Goal: Information Seeking & Learning: Learn about a topic

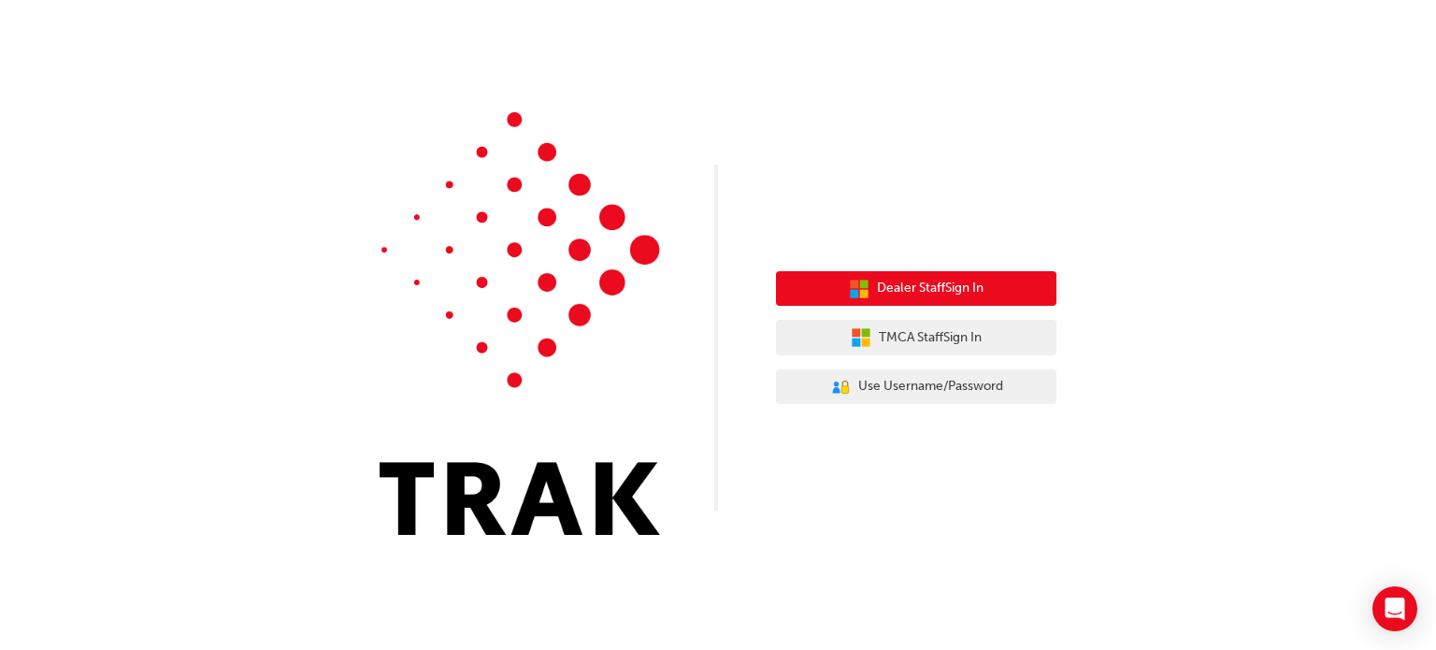
click at [980, 286] on span "Dealer Staff Sign In" at bounding box center [930, 288] width 107 height 21
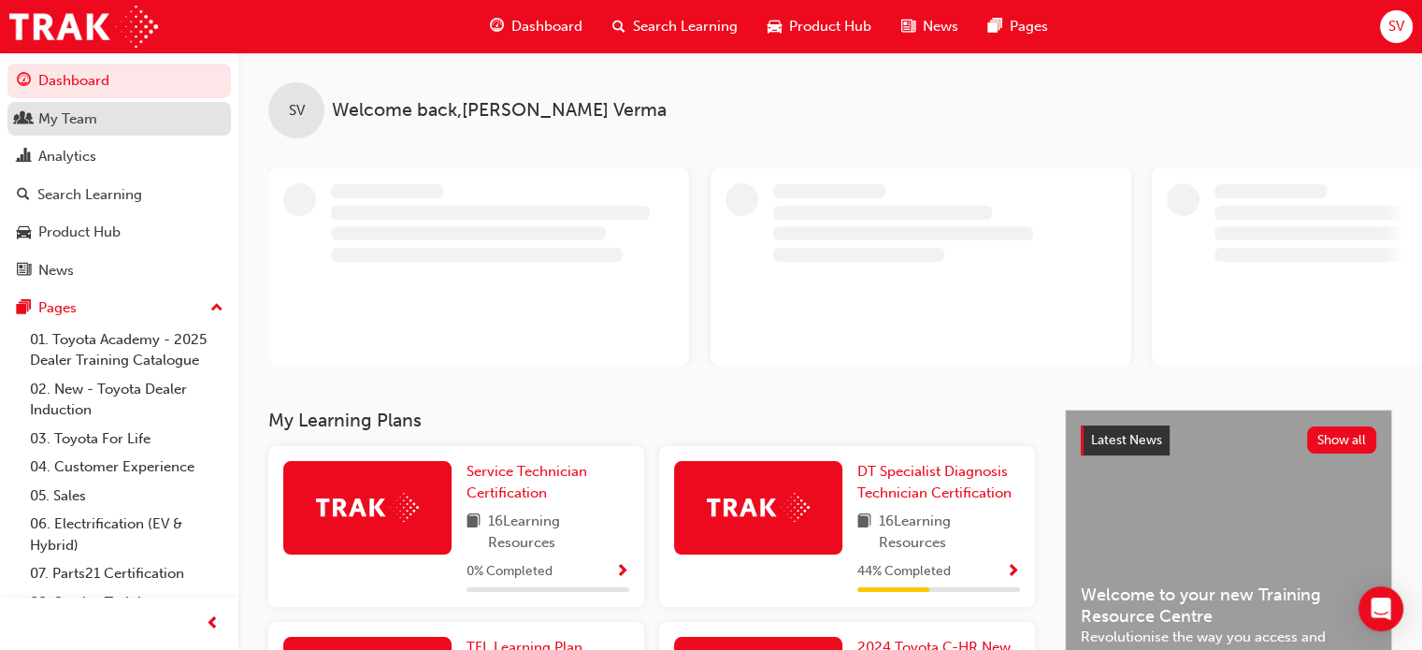
click at [84, 124] on div "My Team" at bounding box center [67, 118] width 59 height 21
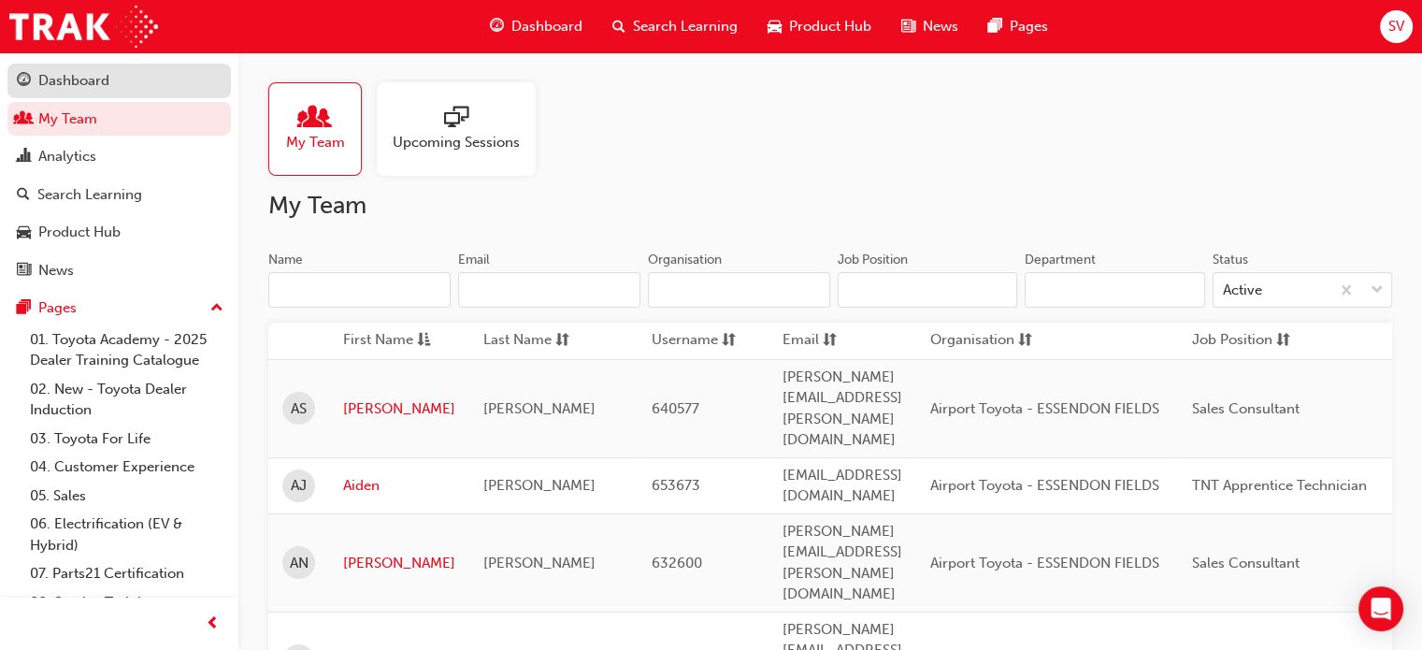
click at [94, 85] on div "Dashboard" at bounding box center [73, 80] width 71 height 21
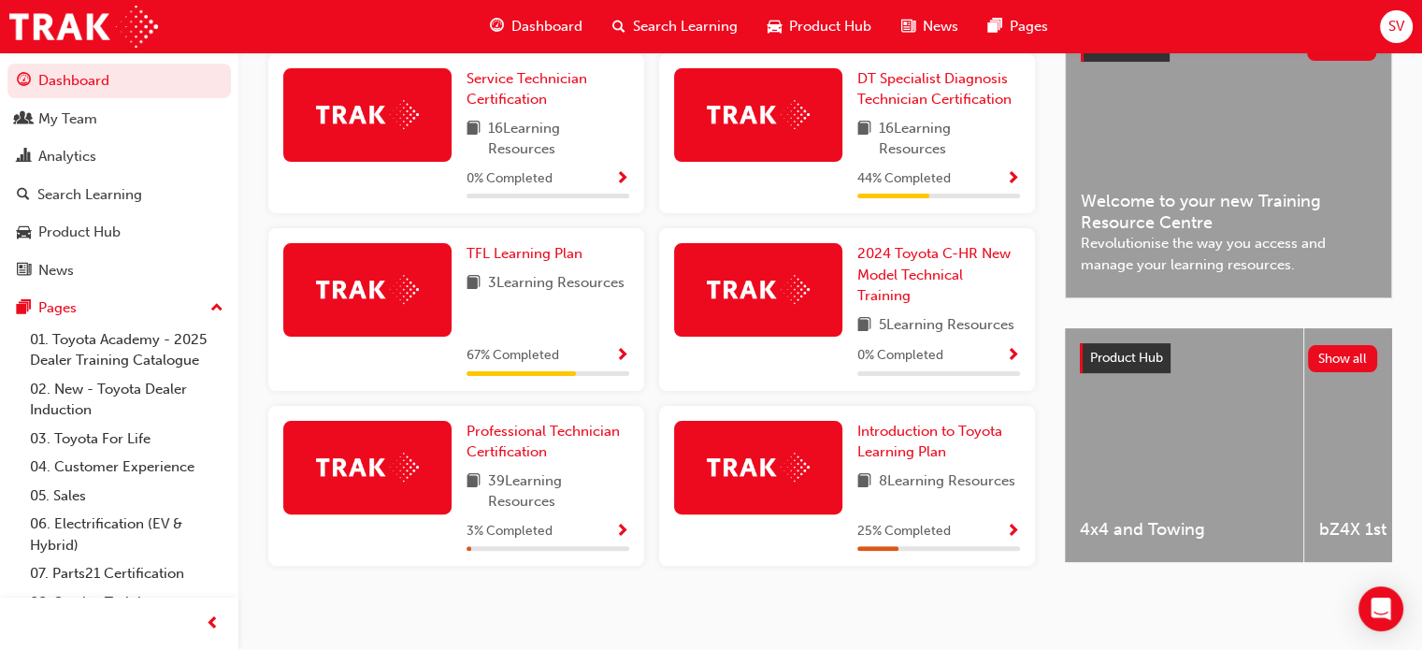
scroll to position [475, 0]
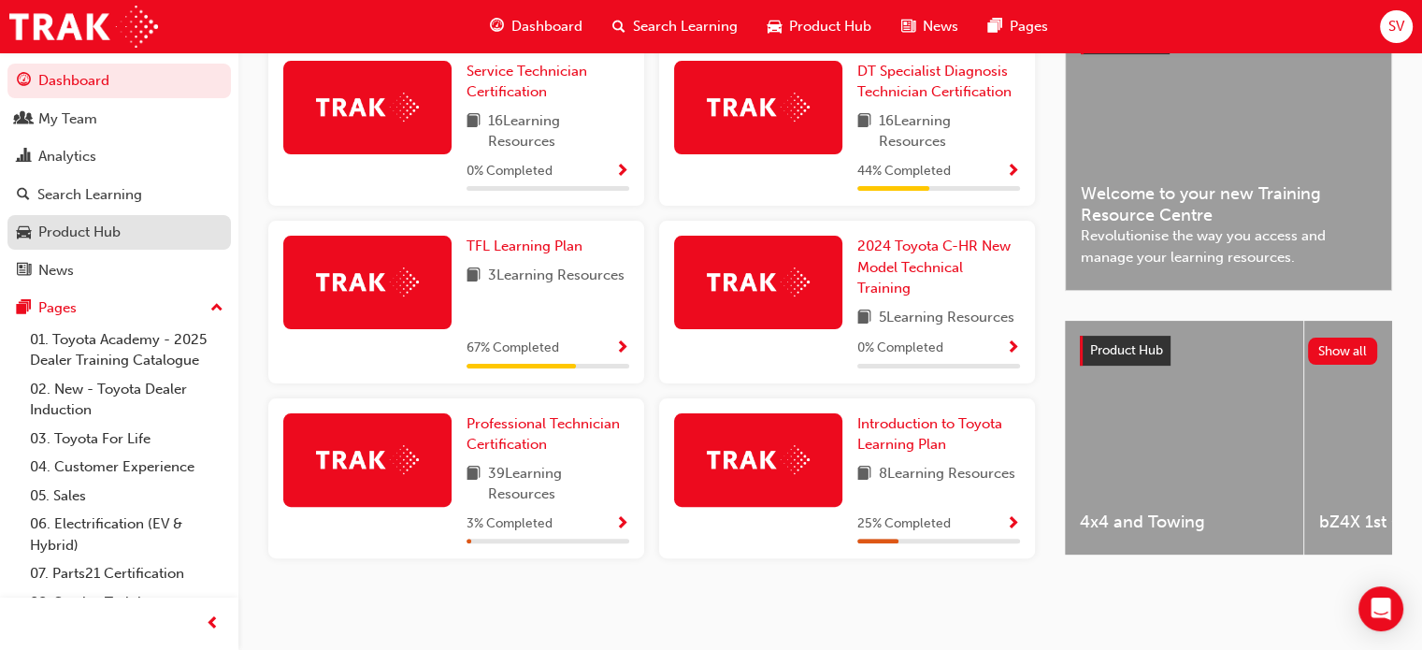
click at [100, 235] on div "Product Hub" at bounding box center [79, 232] width 82 height 21
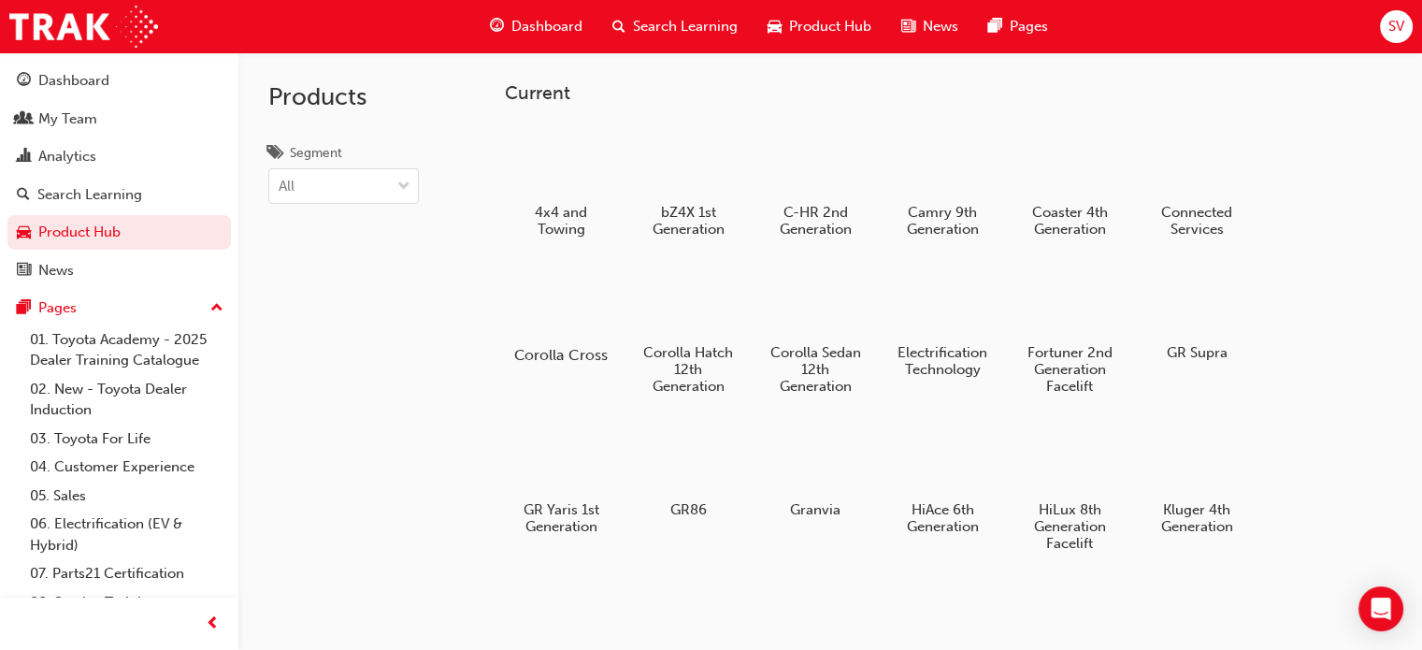
click at [558, 355] on h5 "Corolla Cross" at bounding box center [561, 355] width 104 height 18
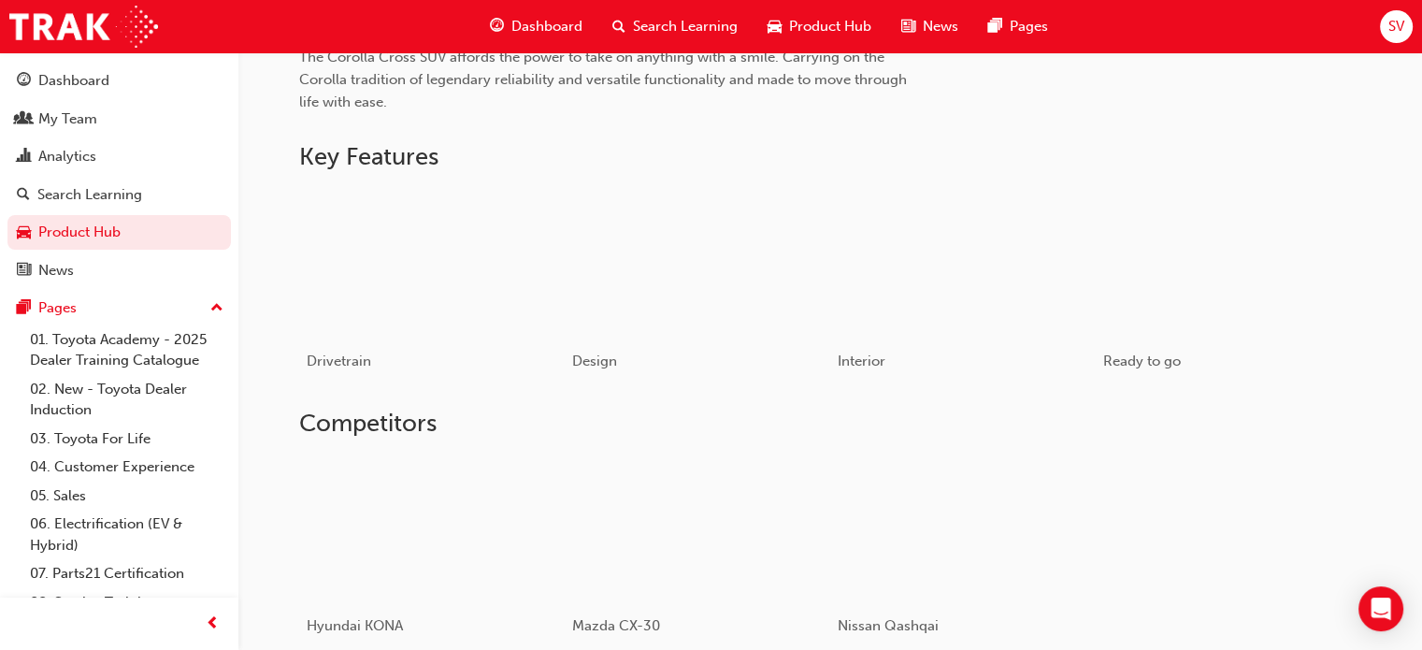
scroll to position [751, 0]
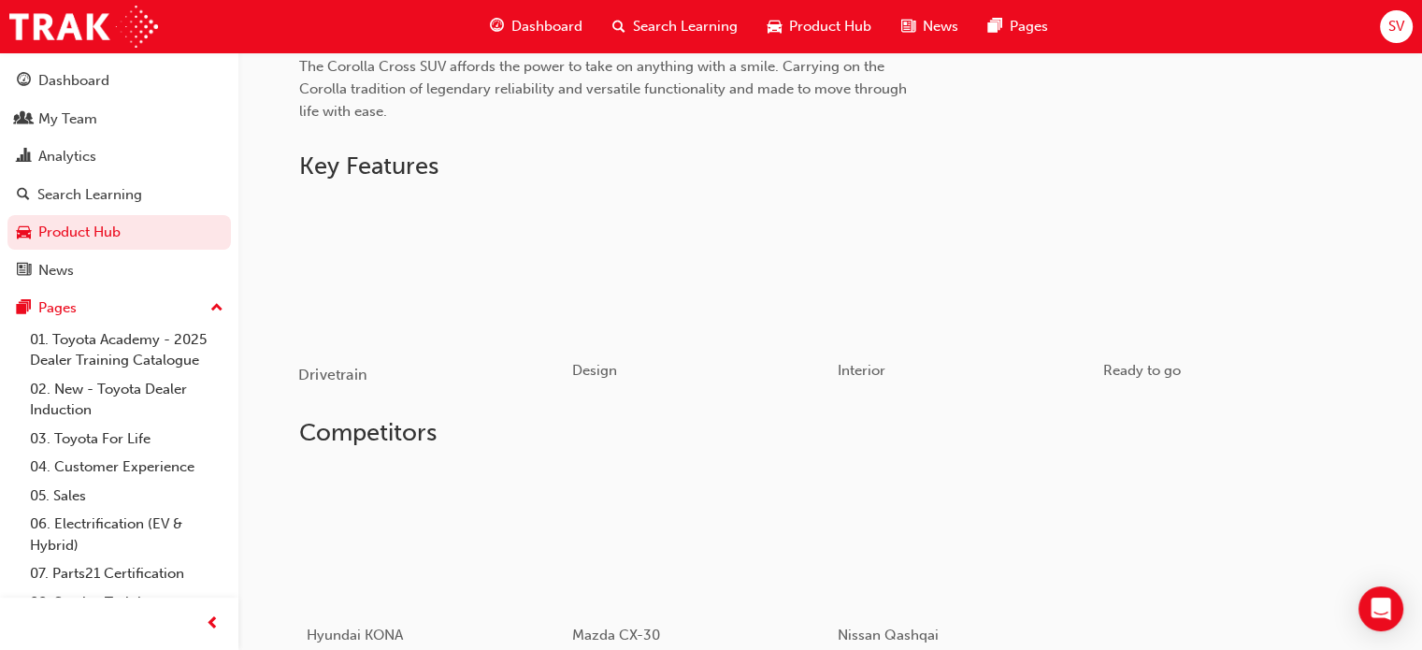
click at [408, 346] on div "button" at bounding box center [431, 272] width 266 height 150
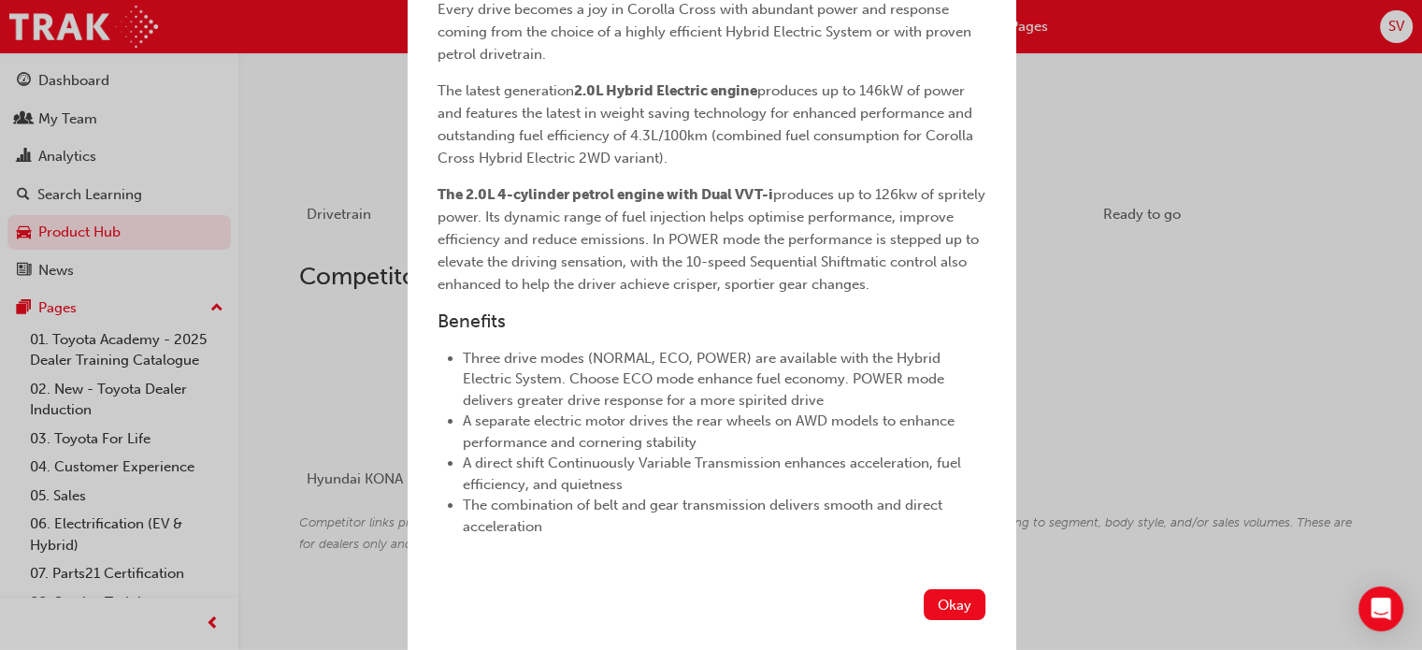
scroll to position [937, 0]
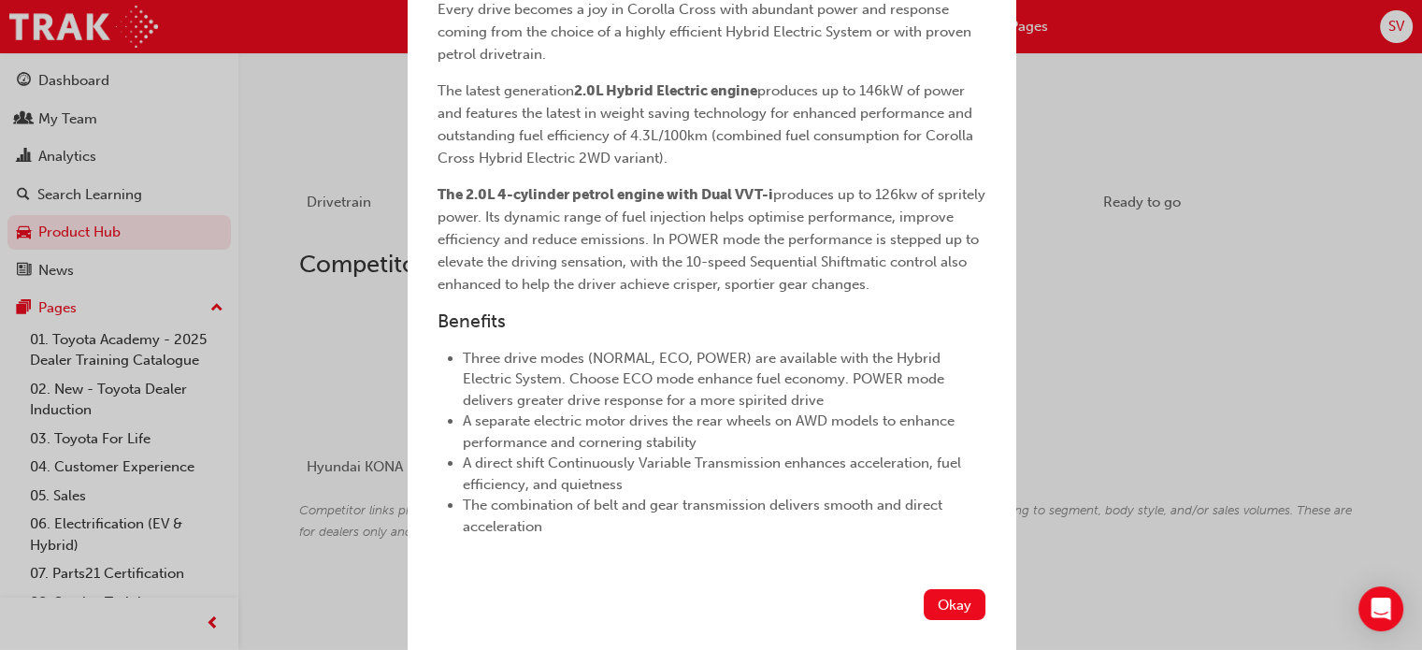
click at [1077, 455] on div "Drivetrain Feature Overview Every drive becomes a joy in Corolla Cross with abu…" at bounding box center [711, 325] width 1422 height 650
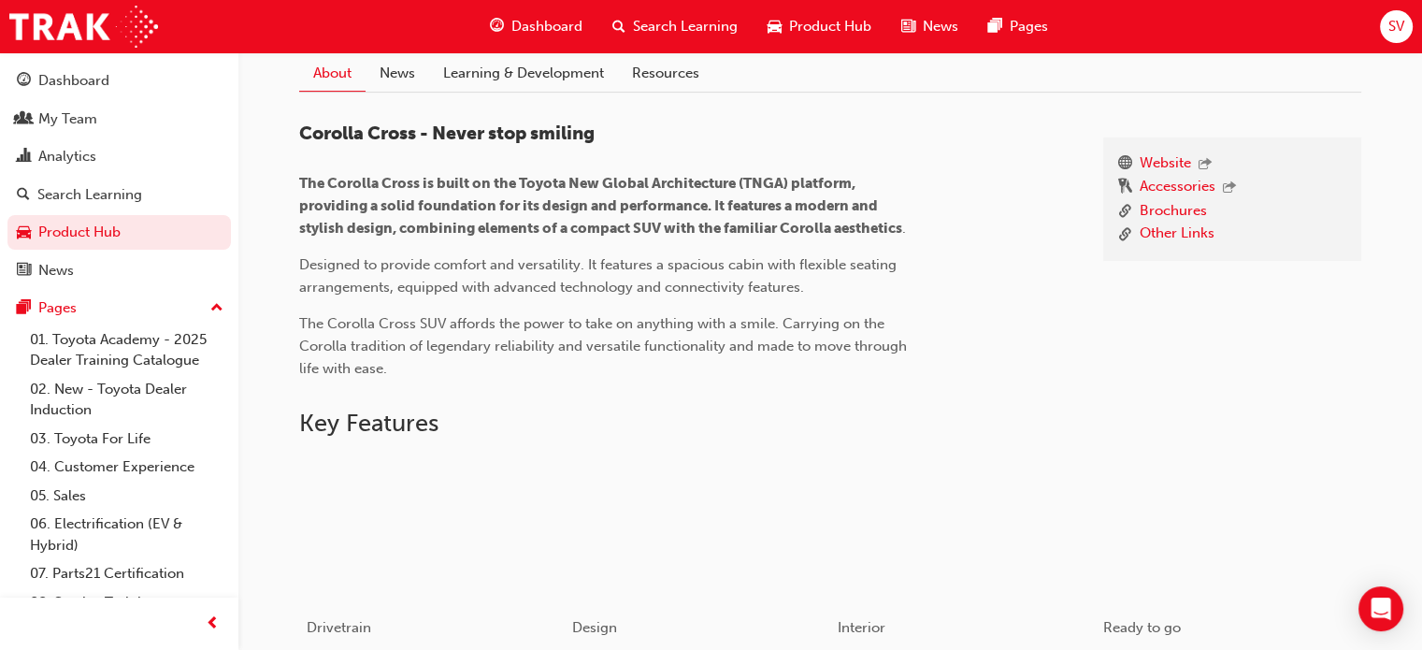
scroll to position [470, 0]
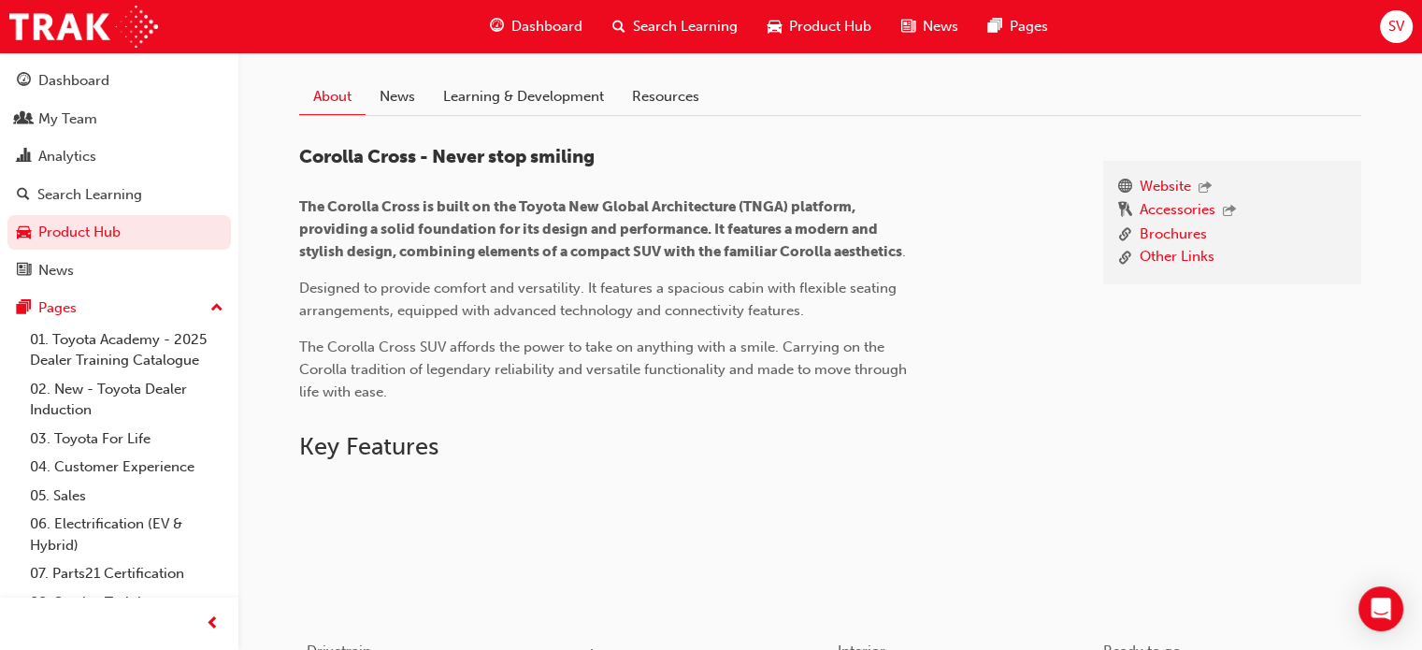
click at [748, 516] on div "button" at bounding box center [697, 553] width 266 height 150
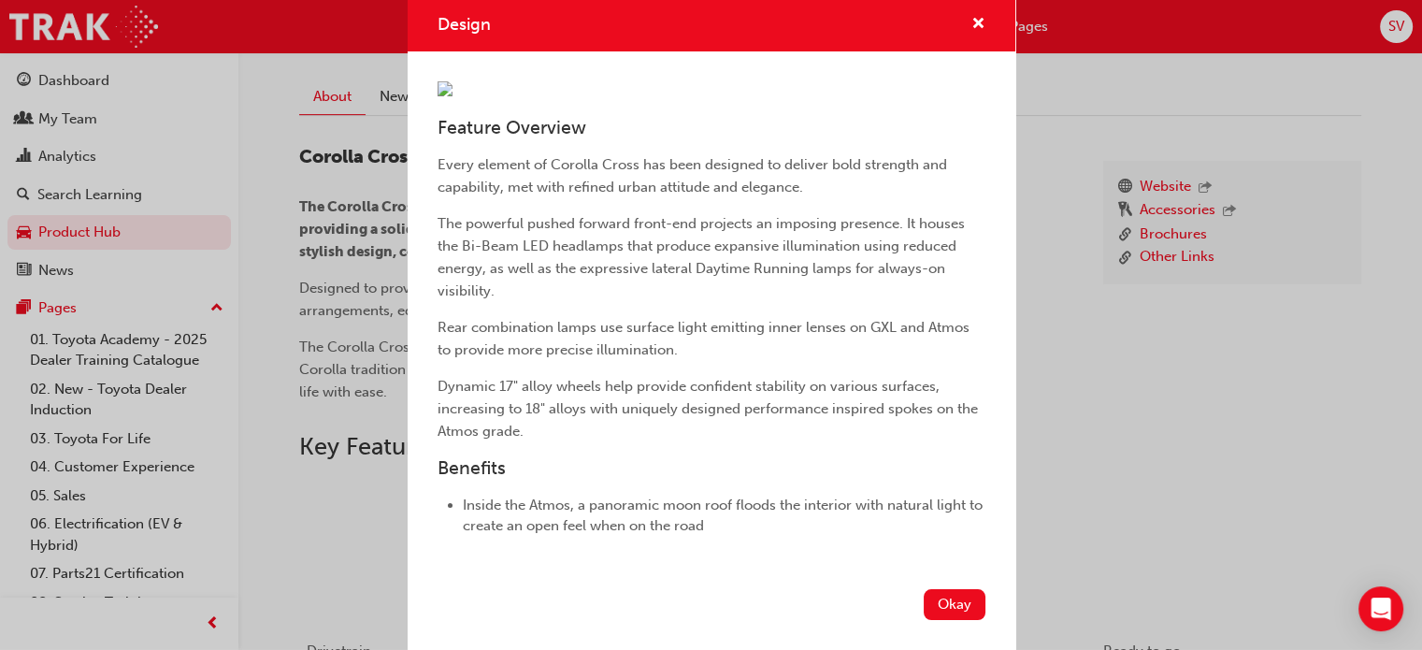
scroll to position [314, 0]
click at [1093, 438] on div "Design Feature Overview Every element of Corolla Cross has been designed to del…" at bounding box center [711, 325] width 1422 height 650
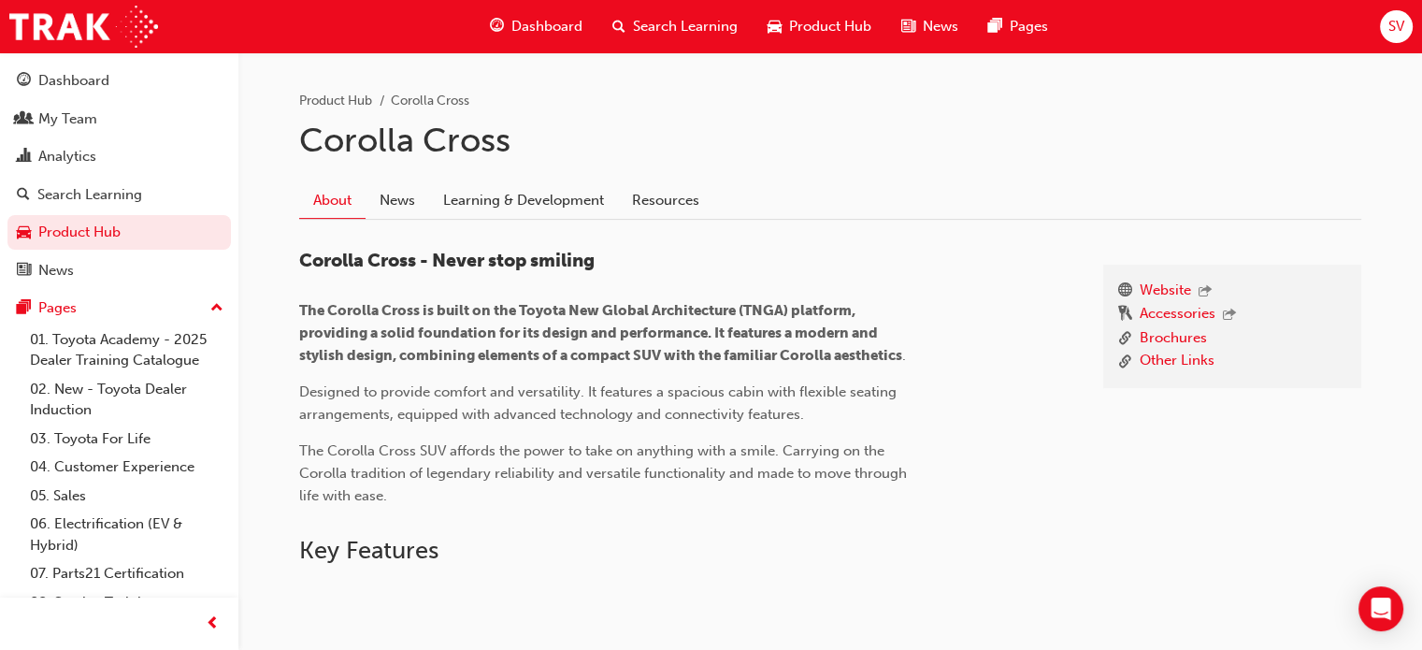
scroll to position [336, 0]
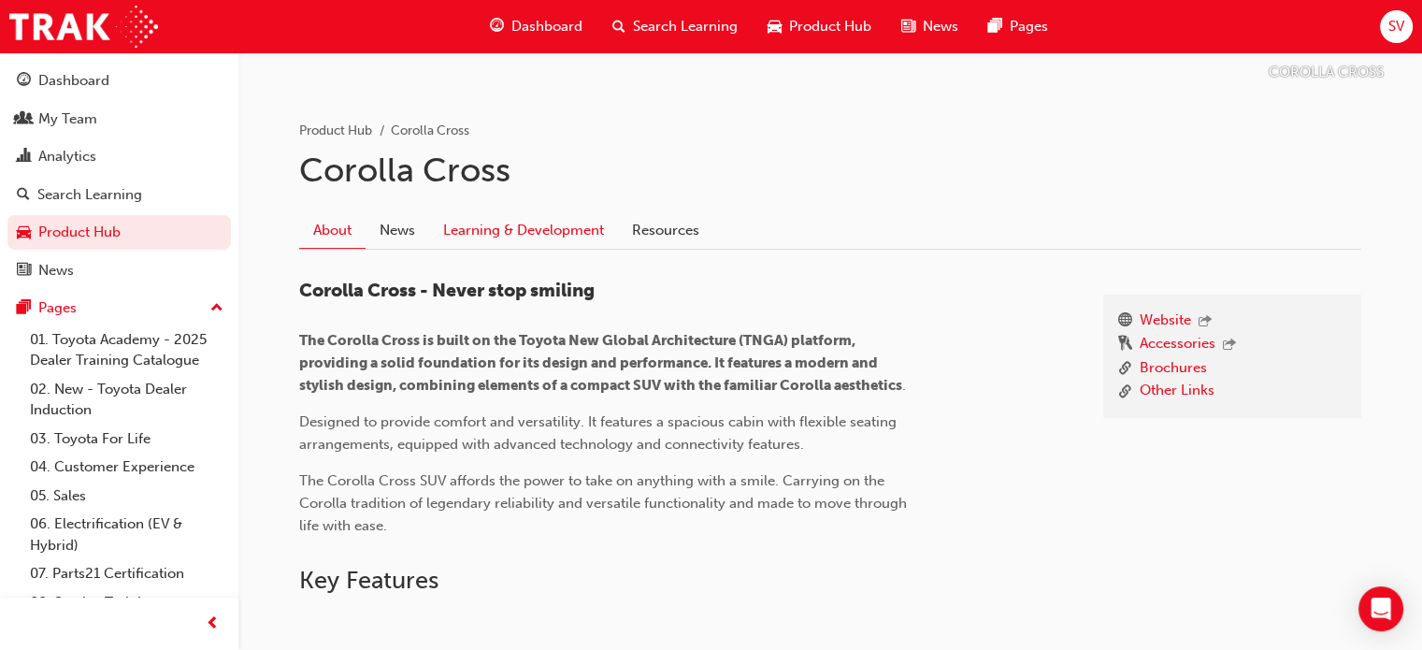
click at [506, 240] on link "Learning & Development" at bounding box center [523, 230] width 189 height 36
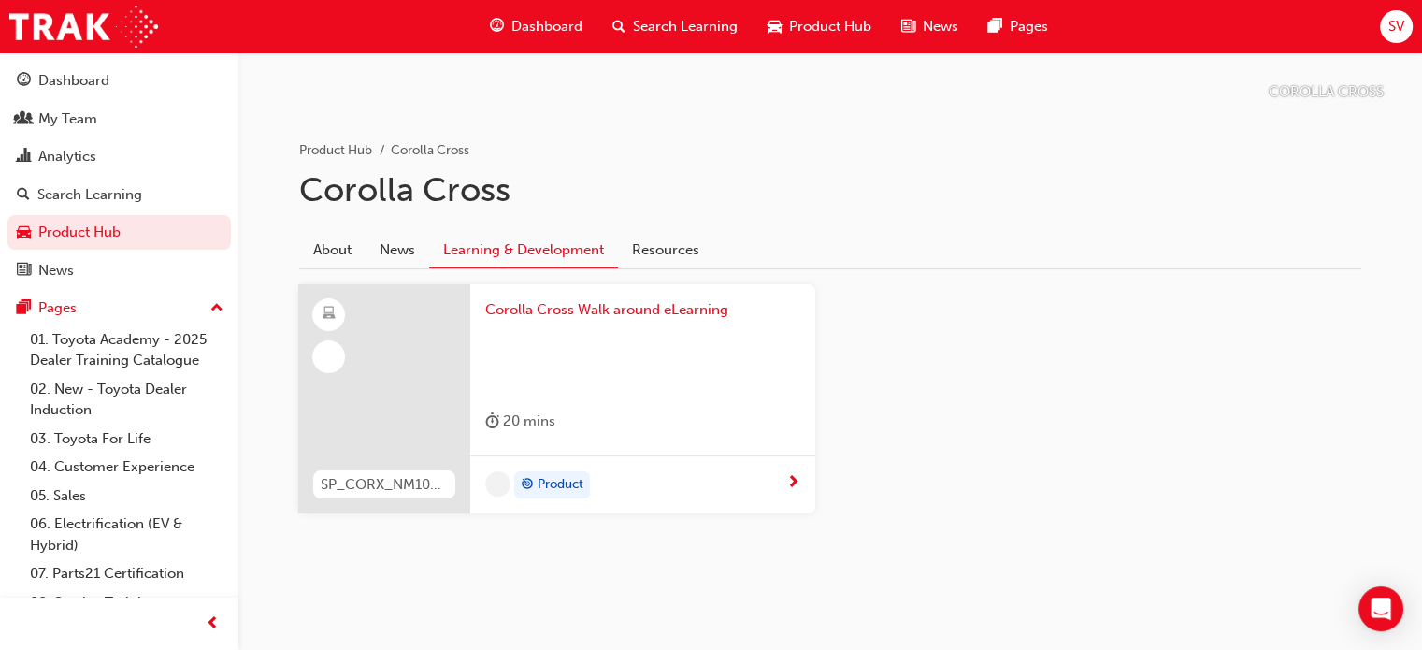
scroll to position [315, 0]
click at [701, 245] on link "Resources" at bounding box center [665, 252] width 95 height 36
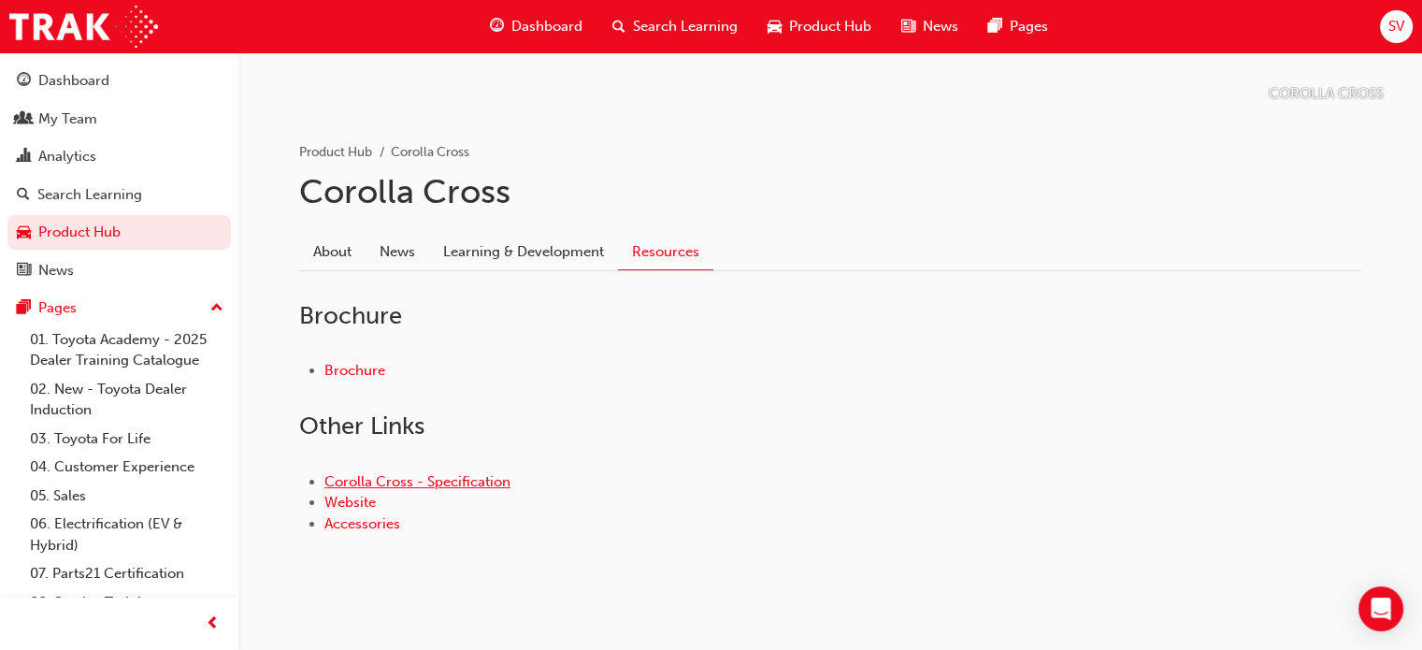
click at [477, 481] on link "Corolla Cross - Specification" at bounding box center [417, 481] width 186 height 17
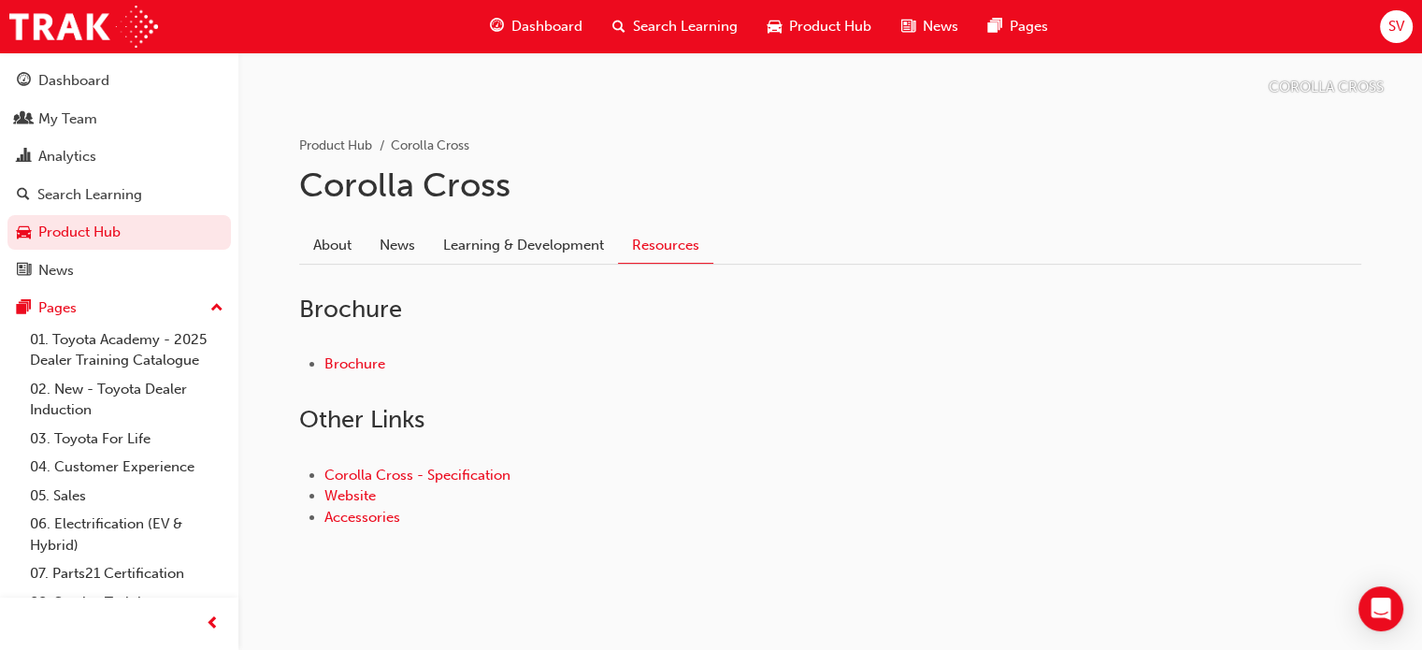
scroll to position [334, 0]
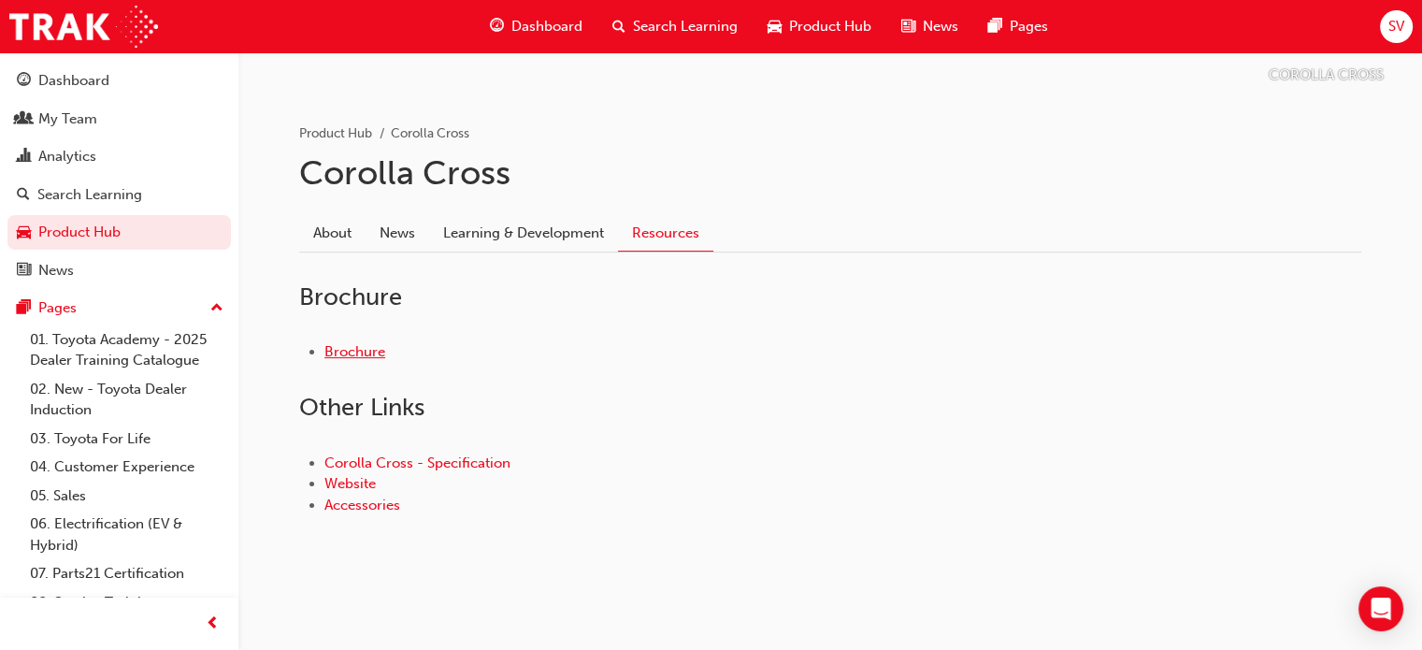
click at [370, 352] on link "Brochure" at bounding box center [354, 351] width 61 height 17
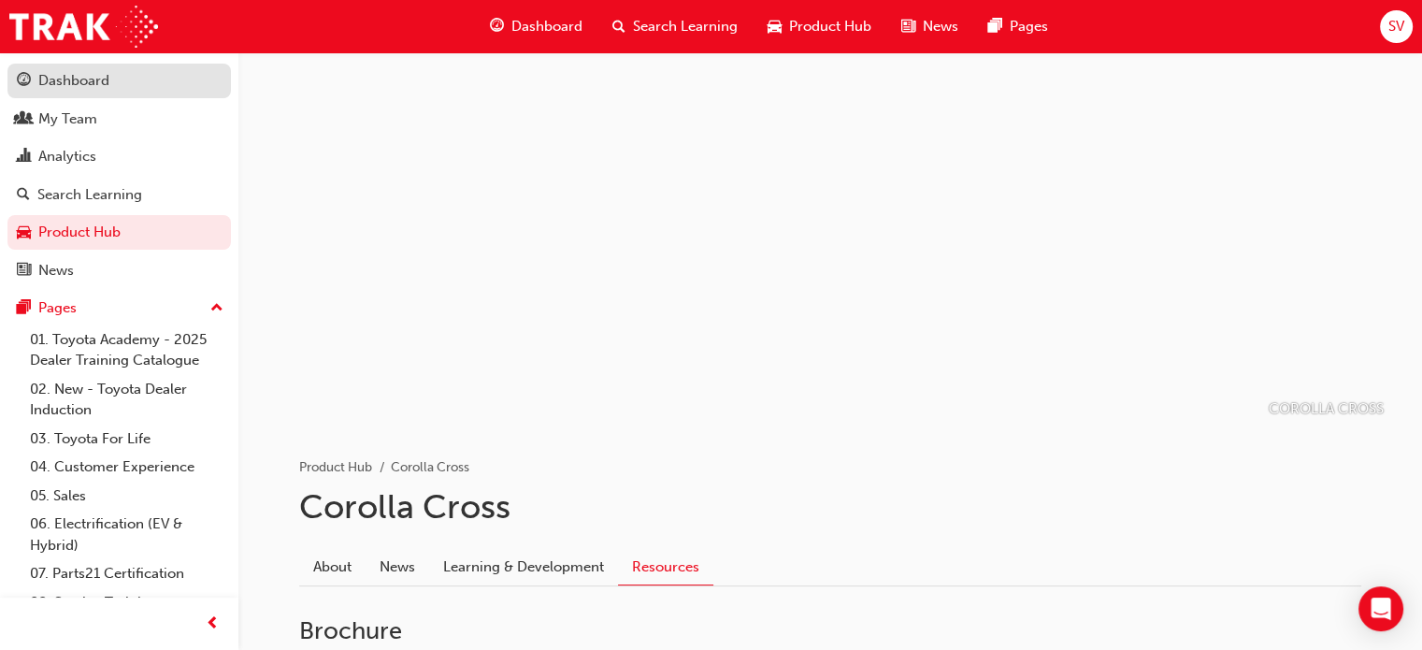
click at [99, 88] on div "Dashboard" at bounding box center [73, 80] width 71 height 21
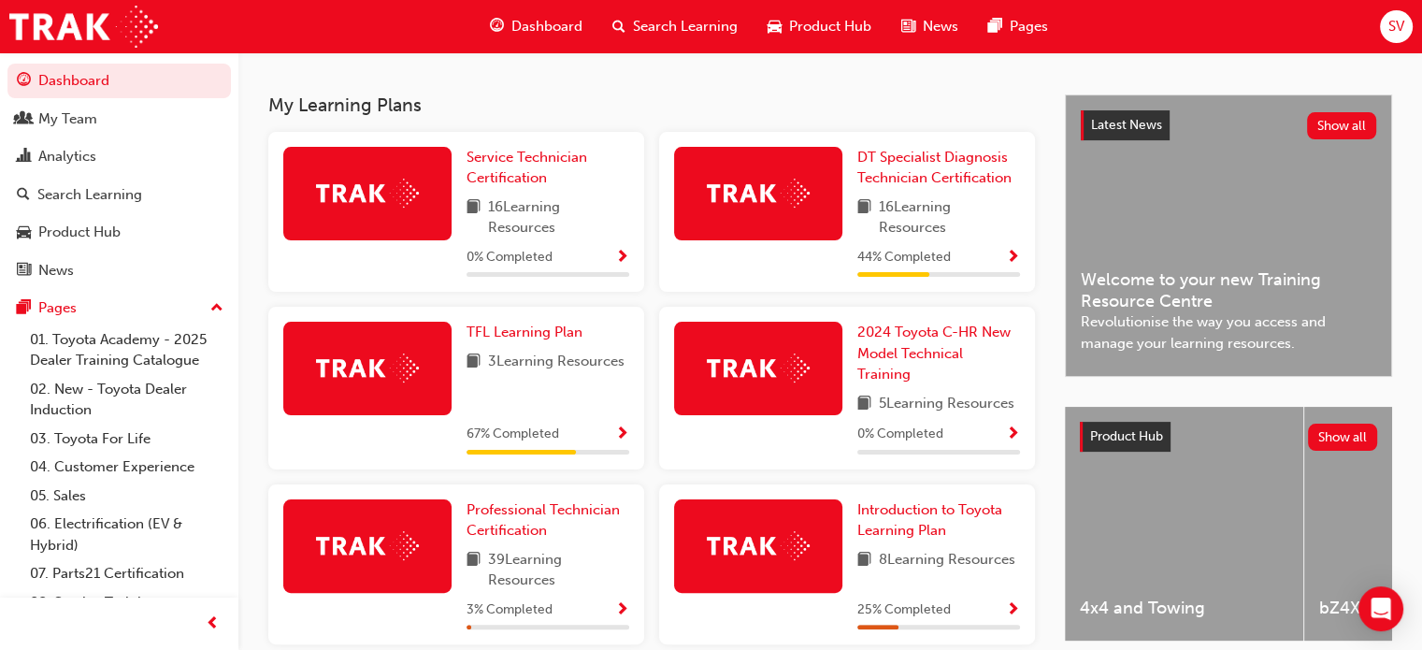
scroll to position [374, 0]
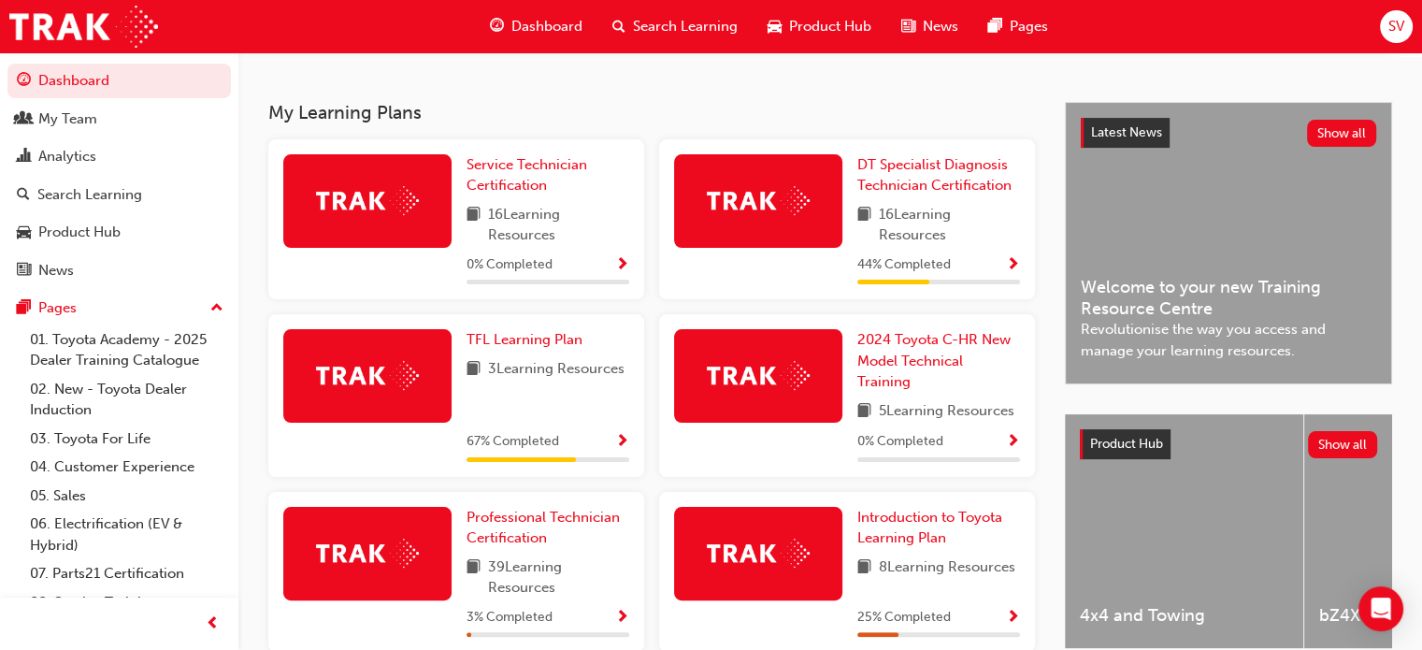
click at [1019, 272] on span "Show Progress" at bounding box center [1013, 265] width 14 height 17
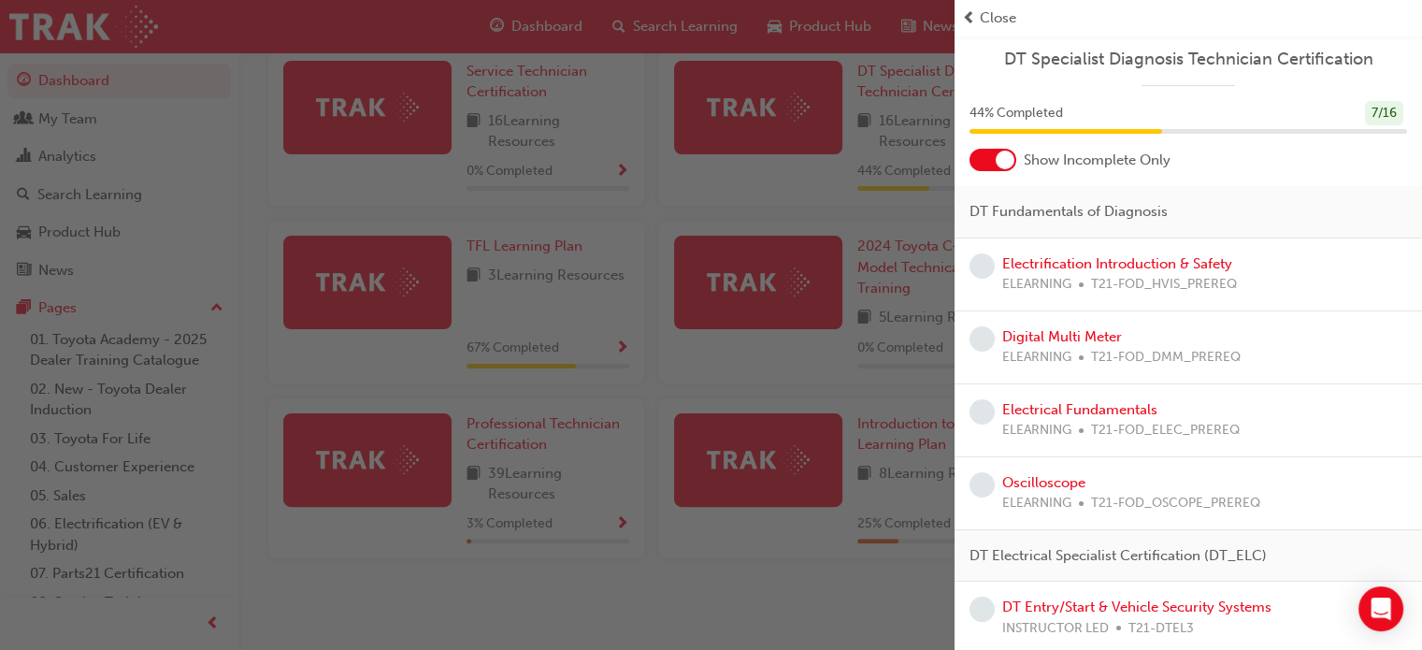
scroll to position [0, 0]
click at [1007, 165] on div at bounding box center [1004, 161] width 19 height 19
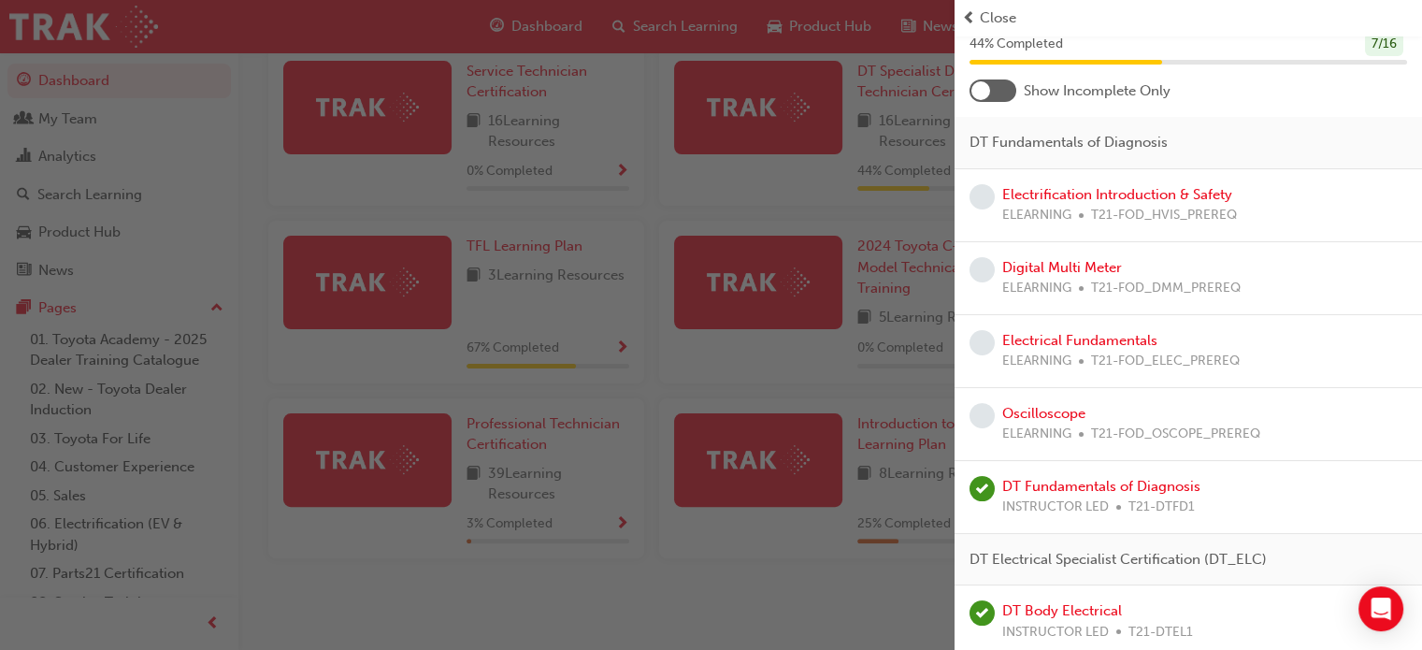
scroll to position [67, 0]
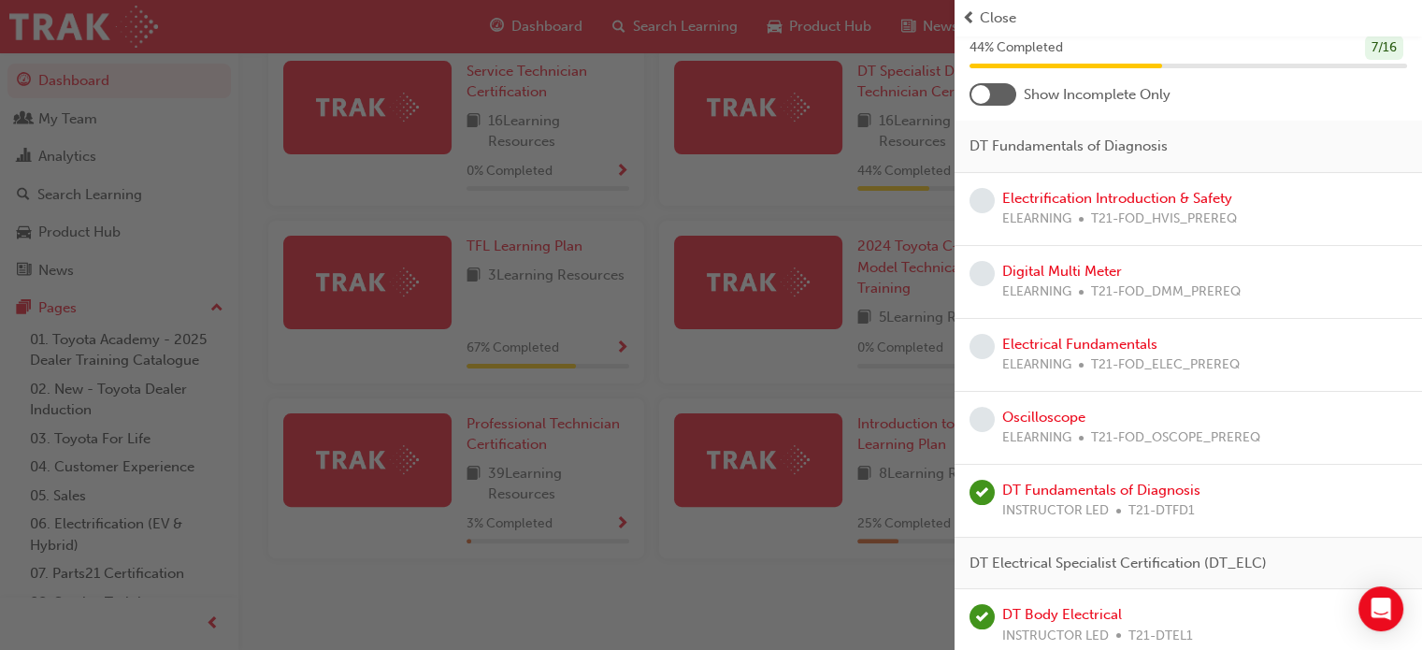
click at [991, 105] on div at bounding box center [992, 94] width 47 height 22
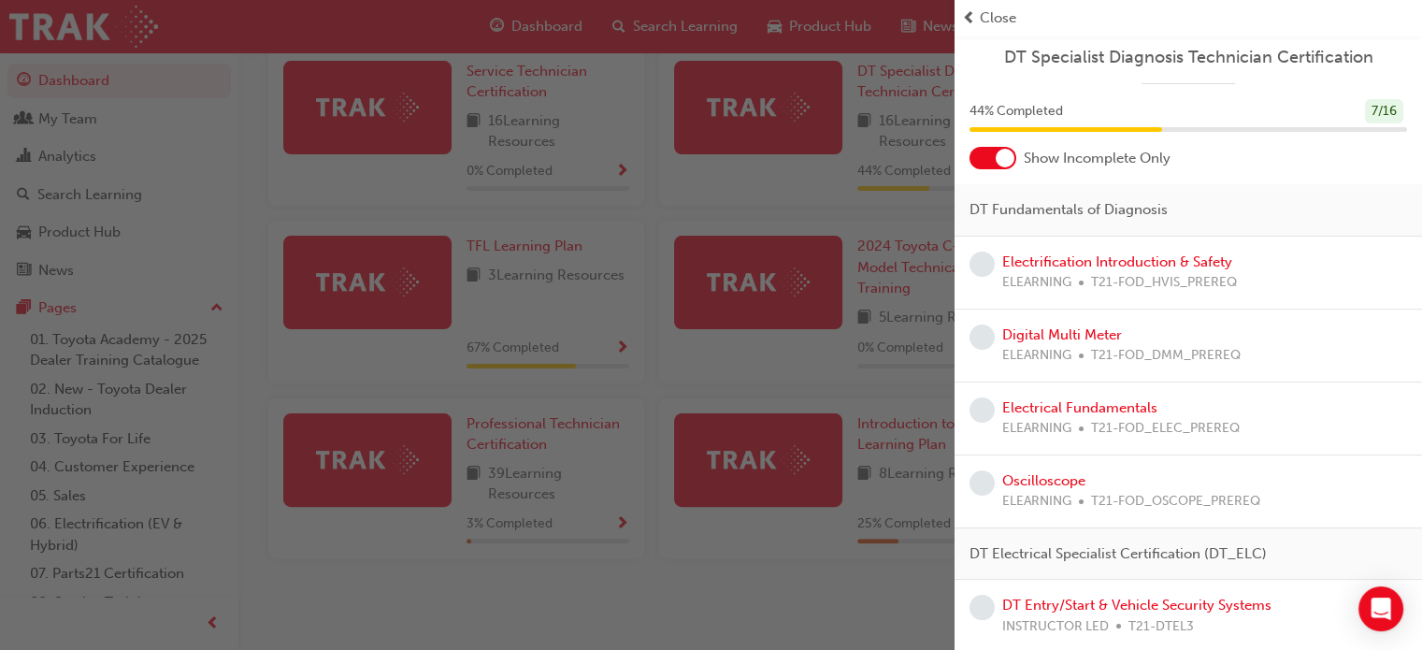
scroll to position [0, 0]
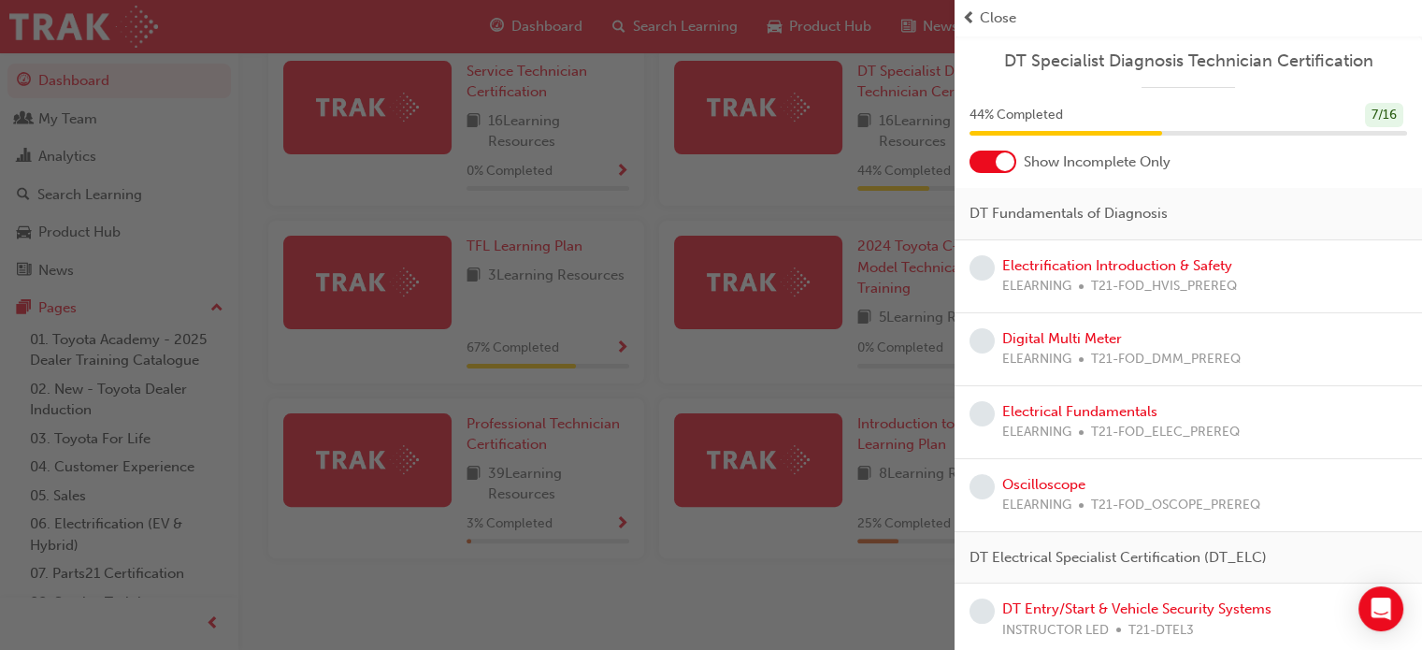
click at [980, 19] on span "Close" at bounding box center [998, 17] width 36 height 21
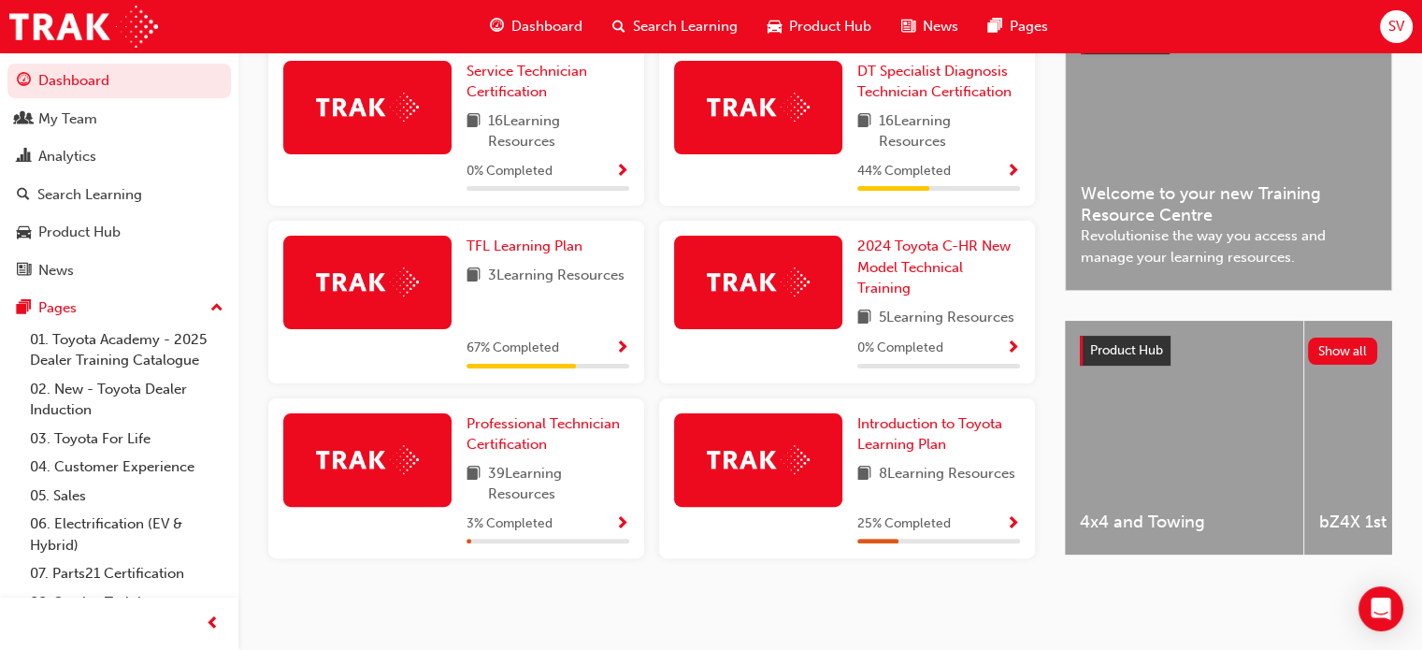
click at [1009, 347] on span "Show Progress" at bounding box center [1013, 348] width 14 height 17
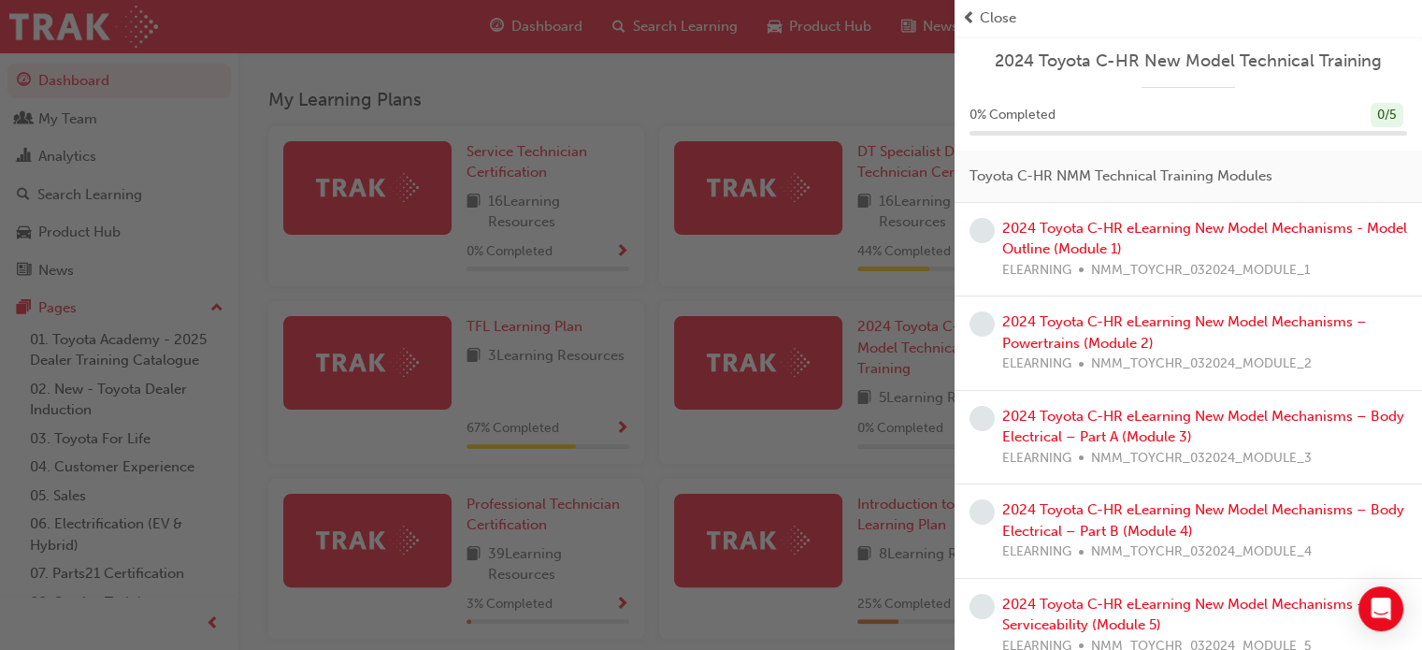
scroll to position [381, 0]
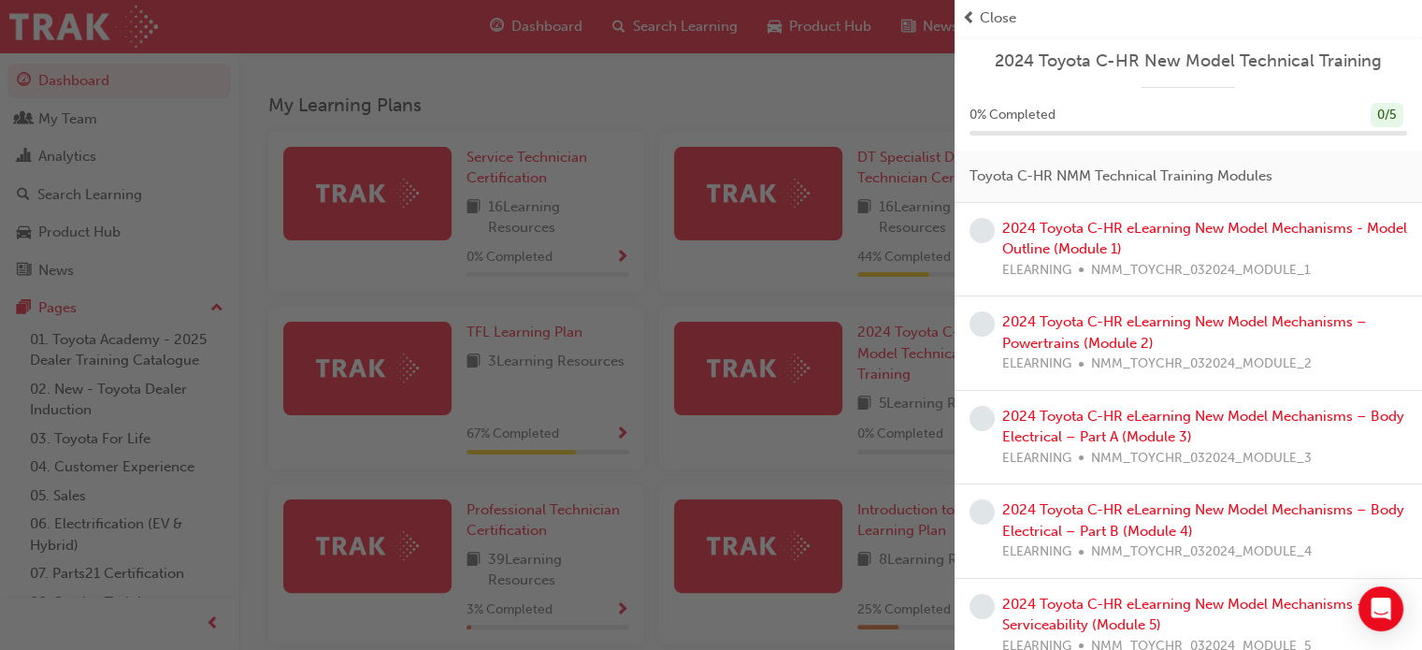
click at [996, 22] on span "Close" at bounding box center [998, 17] width 36 height 21
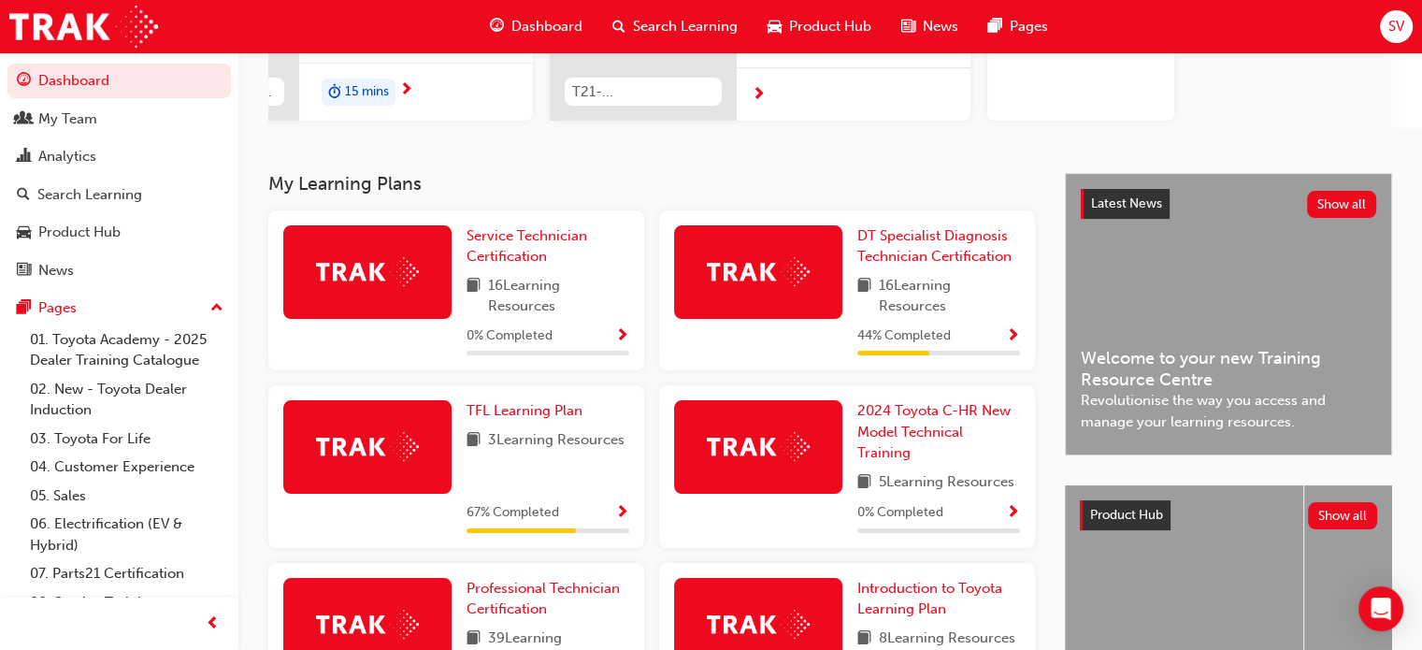
scroll to position [288, 0]
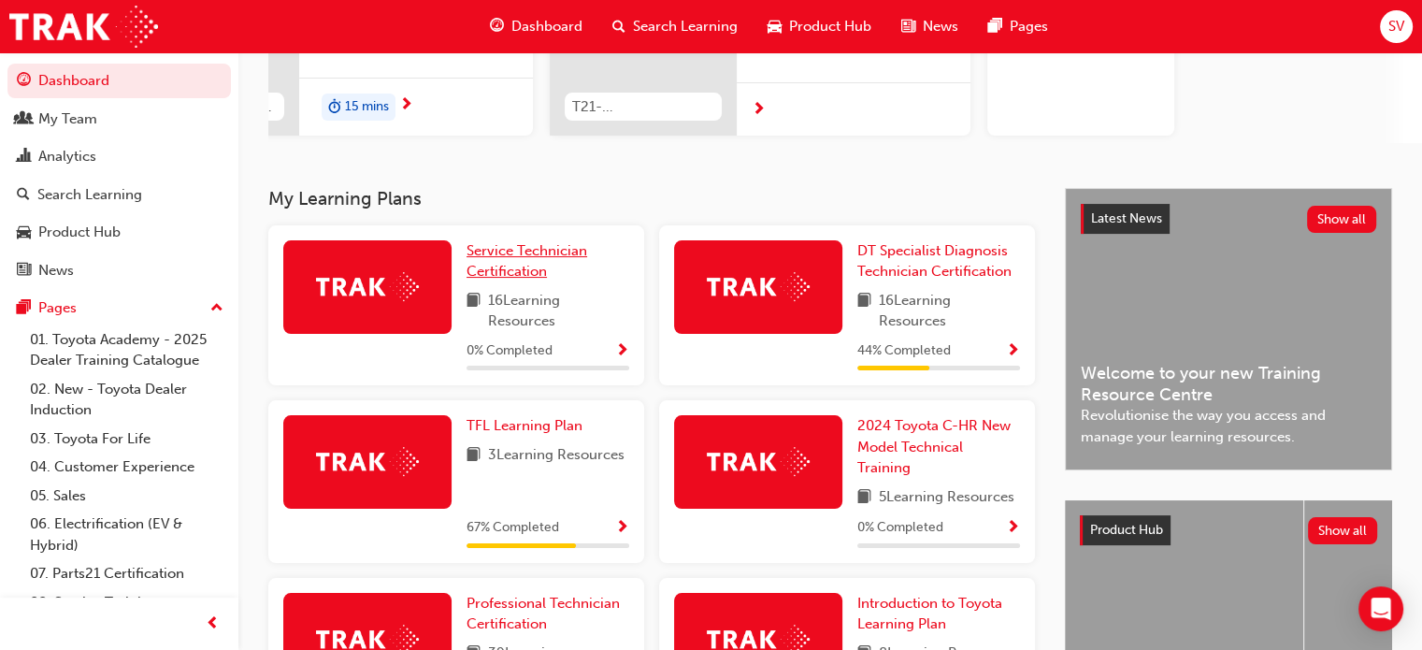
click at [546, 276] on span "Service Technician Certification" at bounding box center [526, 261] width 121 height 38
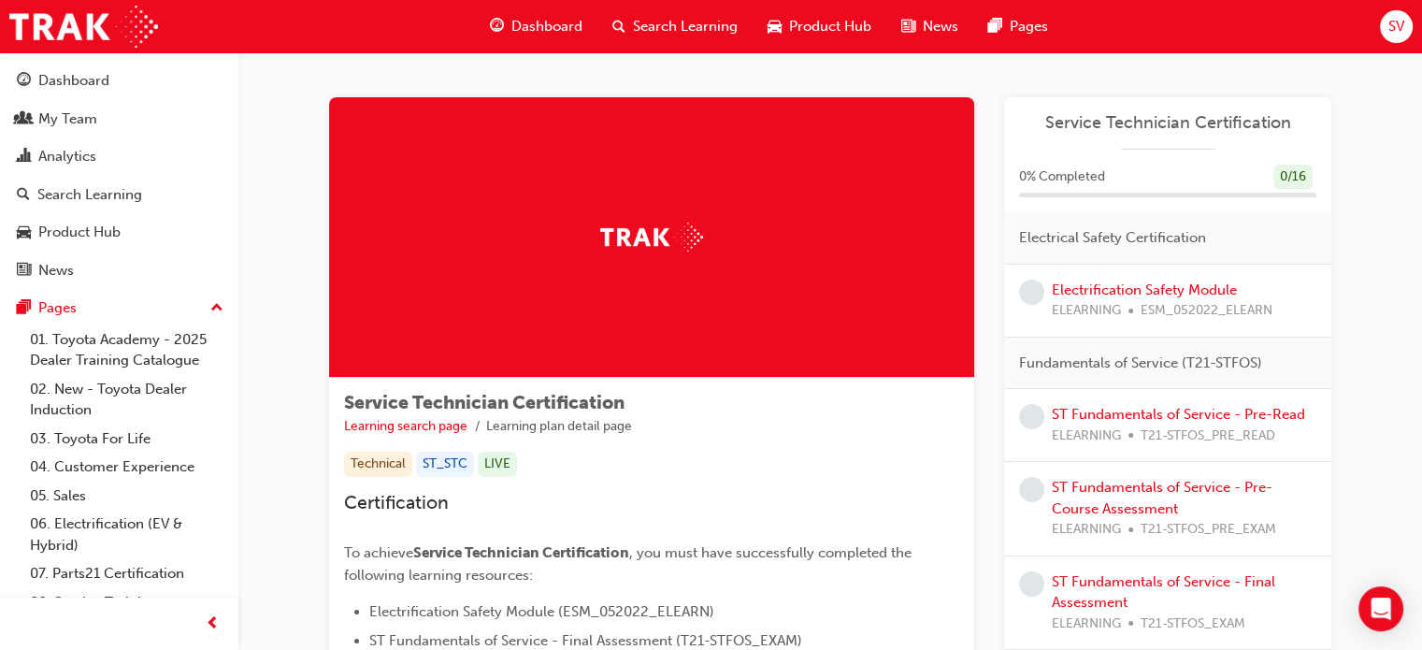
click at [566, 30] on span "Dashboard" at bounding box center [546, 26] width 71 height 21
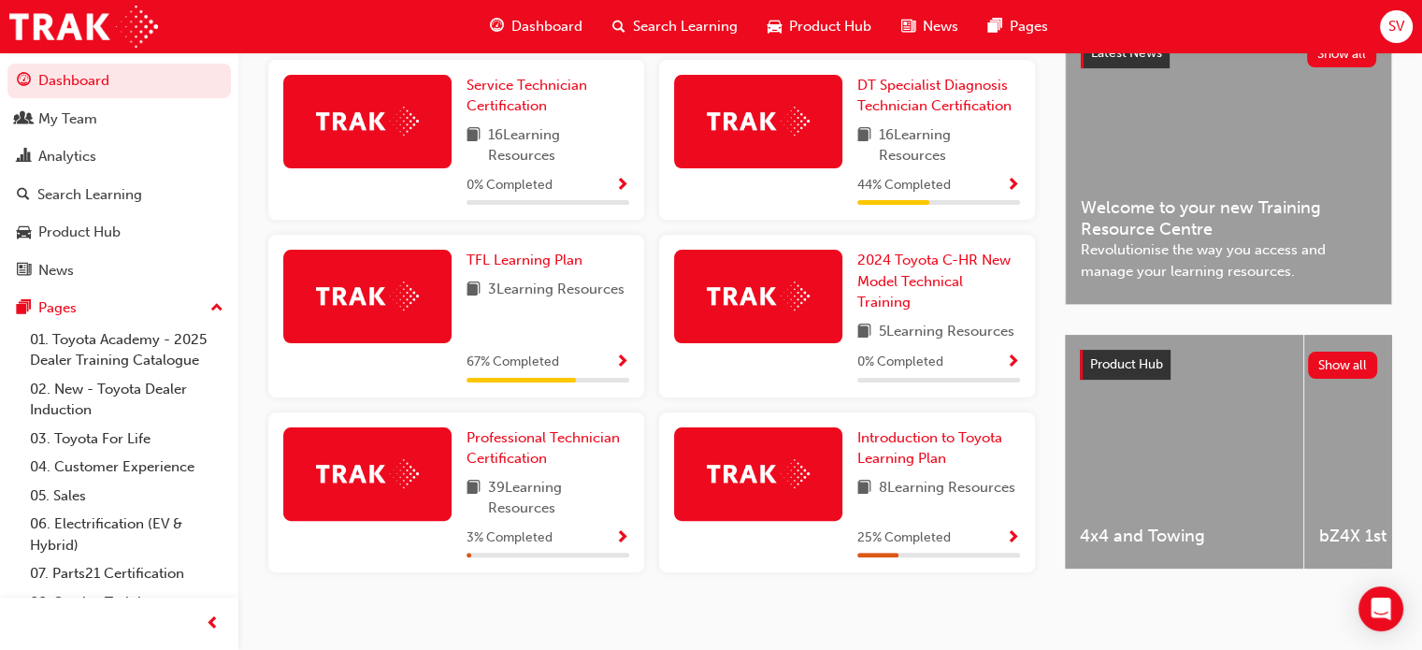
scroll to position [475, 0]
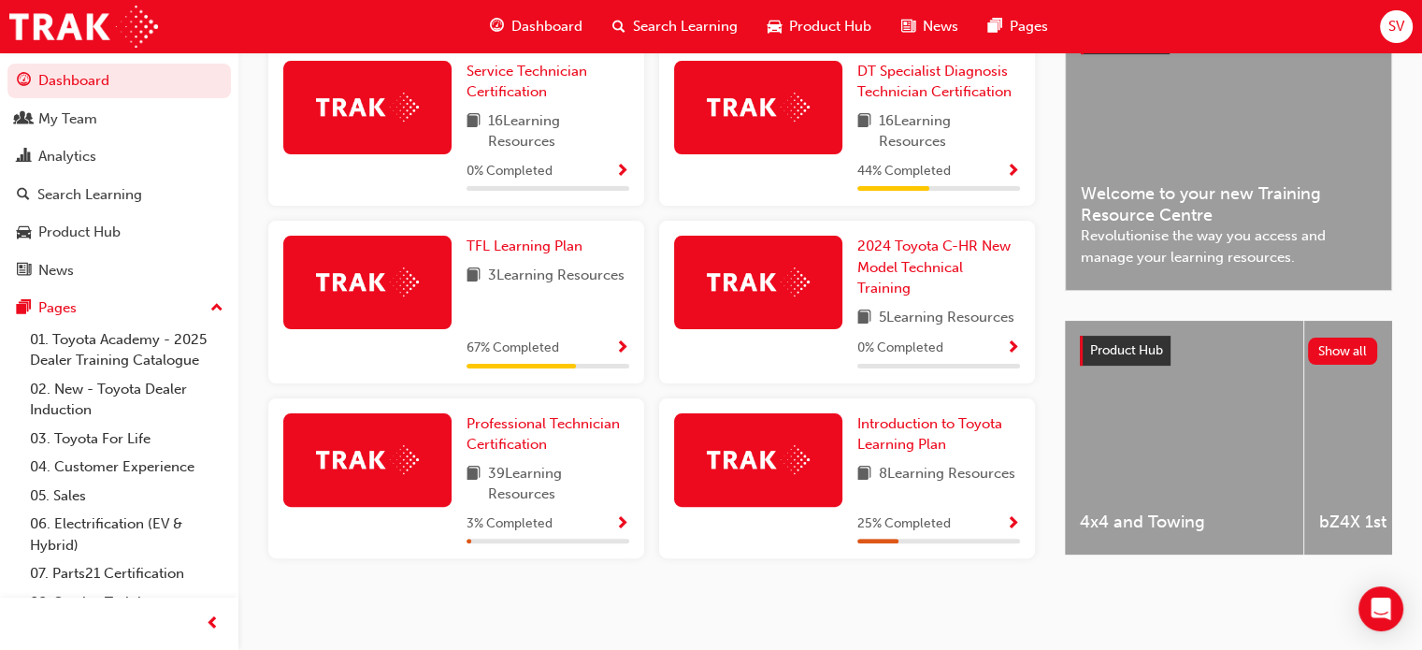
click at [622, 522] on span "Show Progress" at bounding box center [622, 524] width 14 height 17
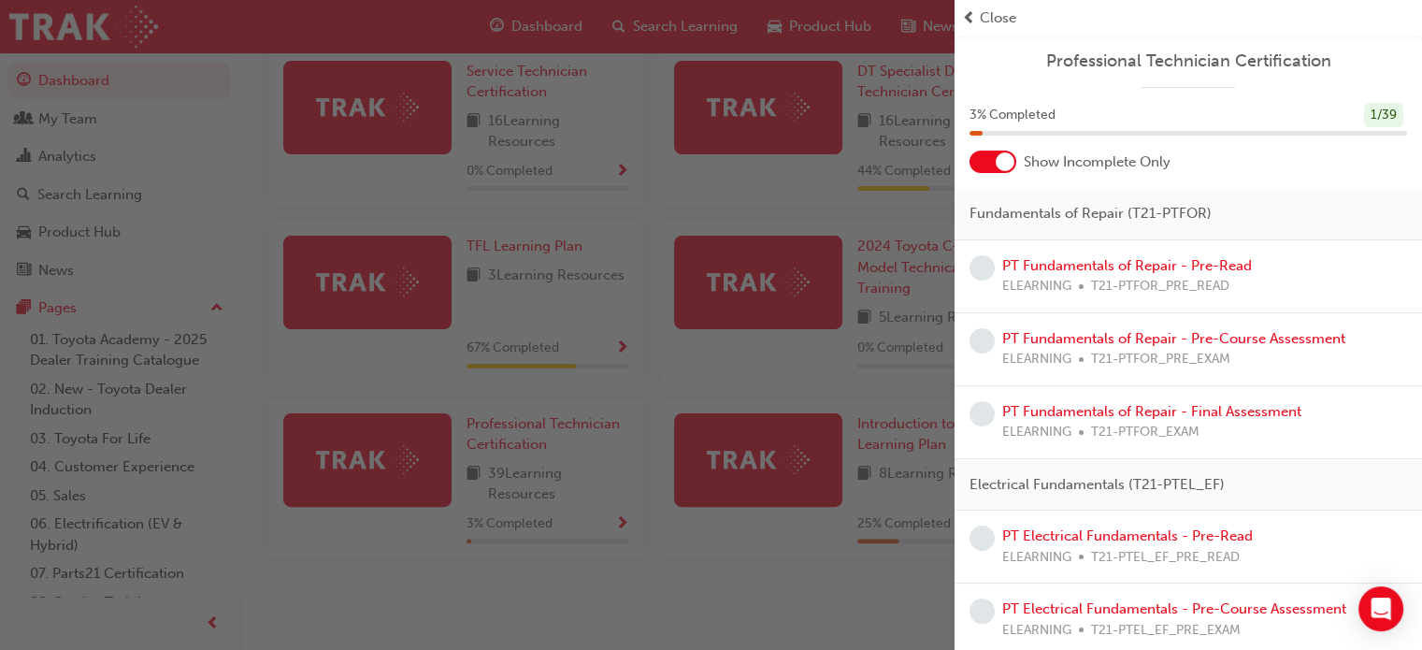
click at [1012, 169] on div at bounding box center [992, 161] width 47 height 22
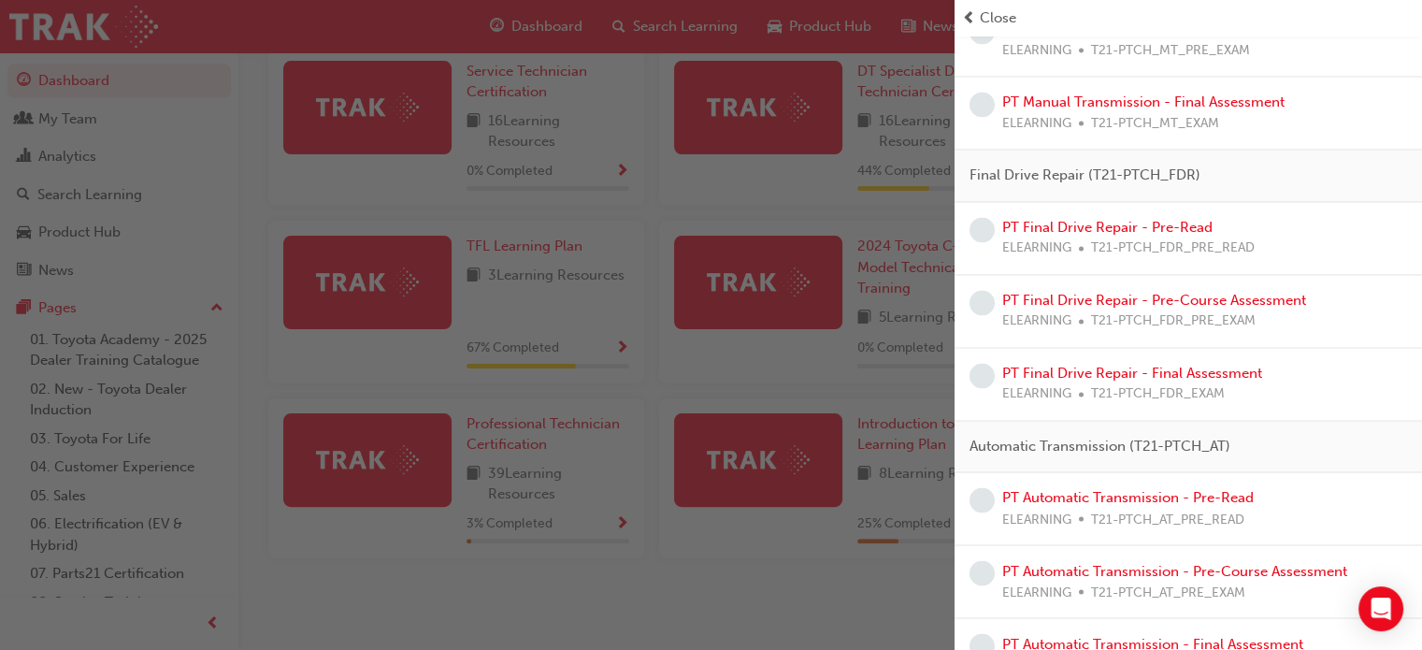
scroll to position [3067, 0]
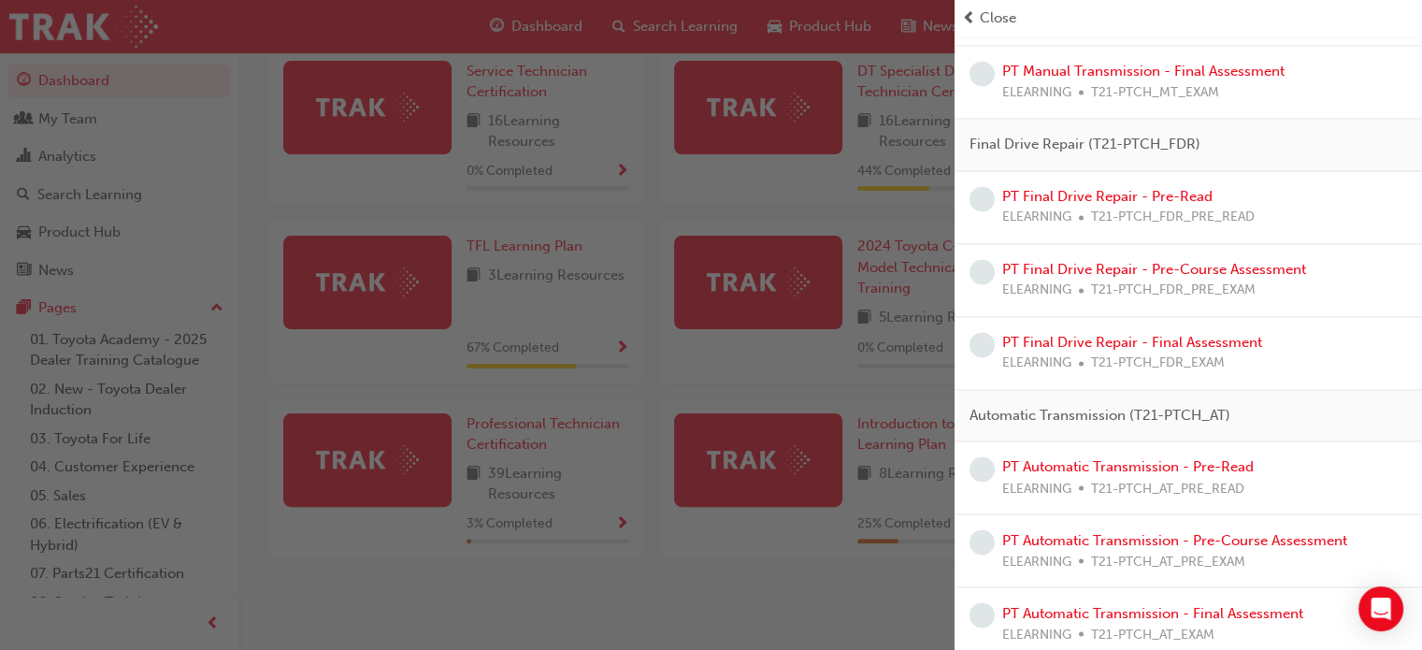
click at [1001, 21] on span "Close" at bounding box center [998, 17] width 36 height 21
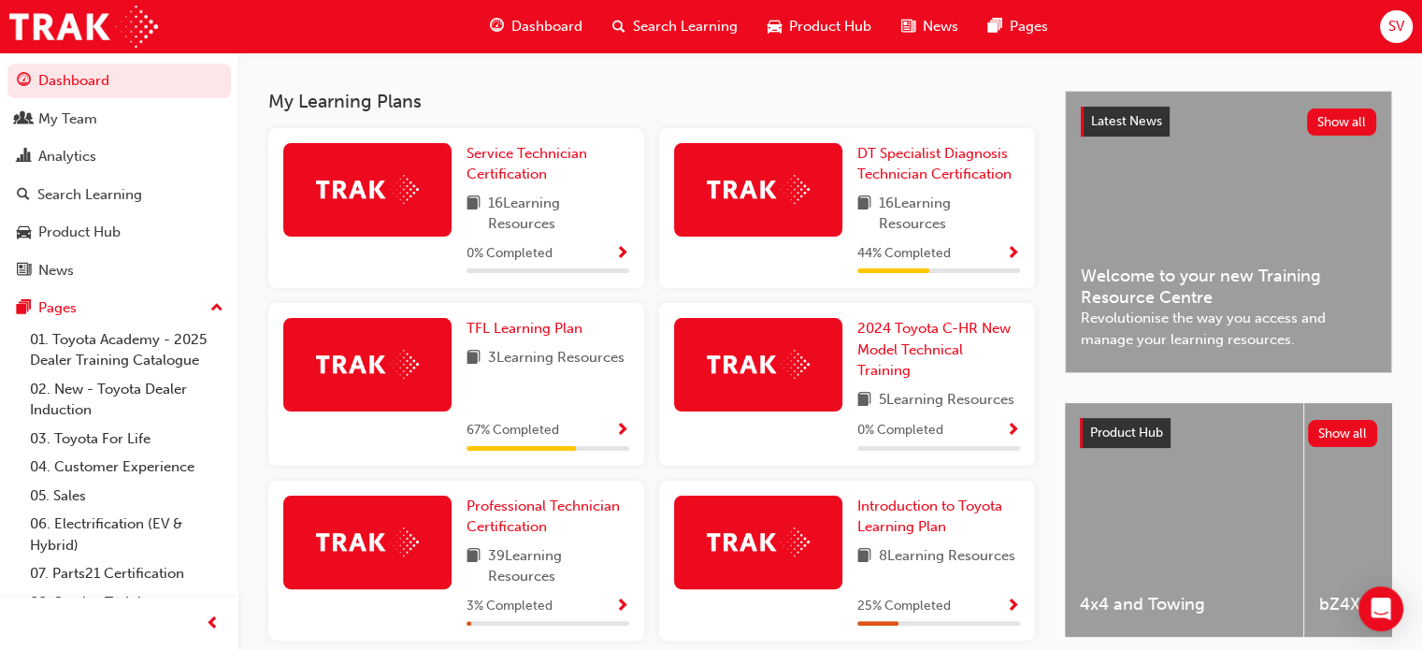
scroll to position [381, 0]
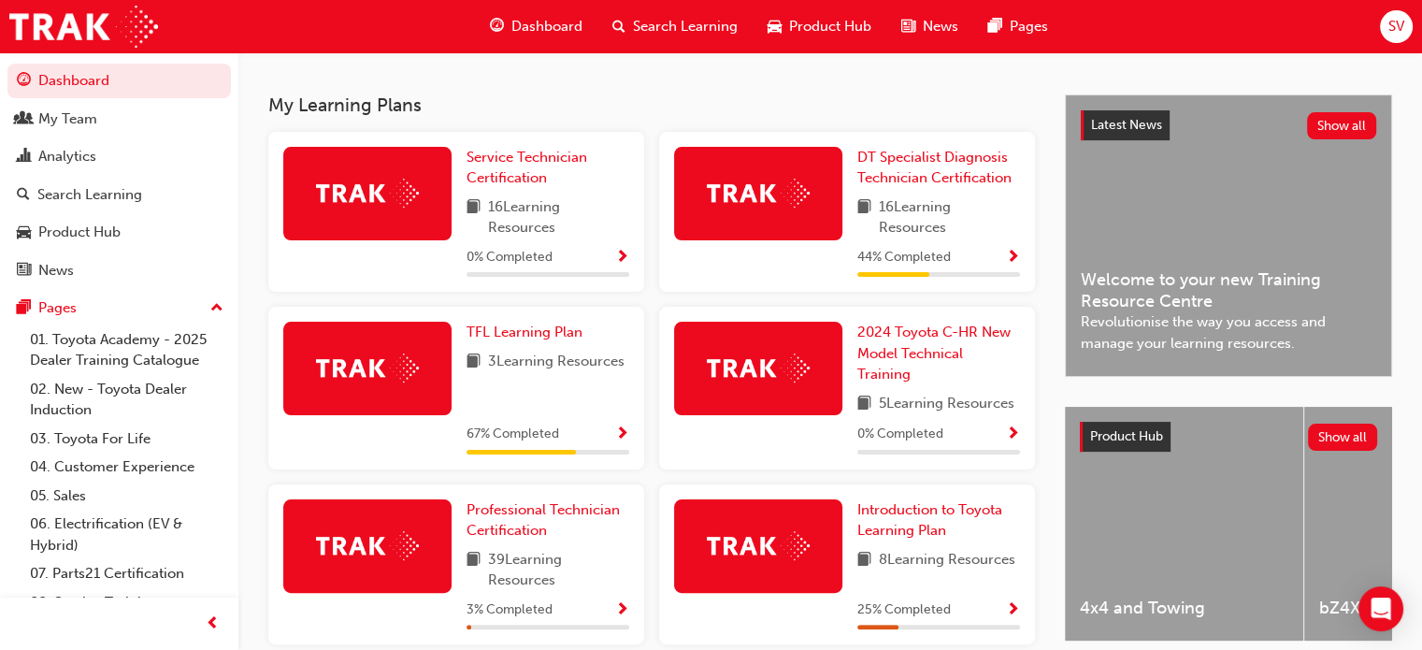
click at [1006, 261] on span "Show Progress" at bounding box center [1013, 258] width 14 height 17
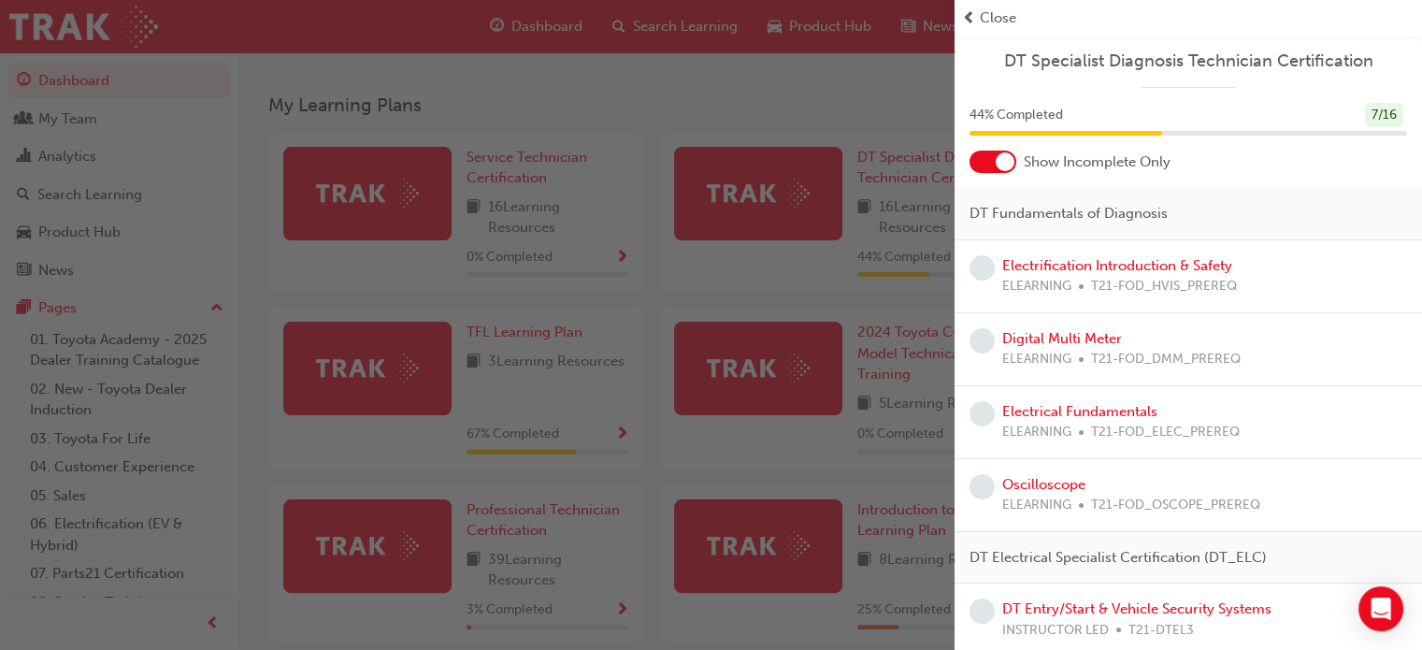
click at [1006, 158] on div at bounding box center [1004, 161] width 19 height 19
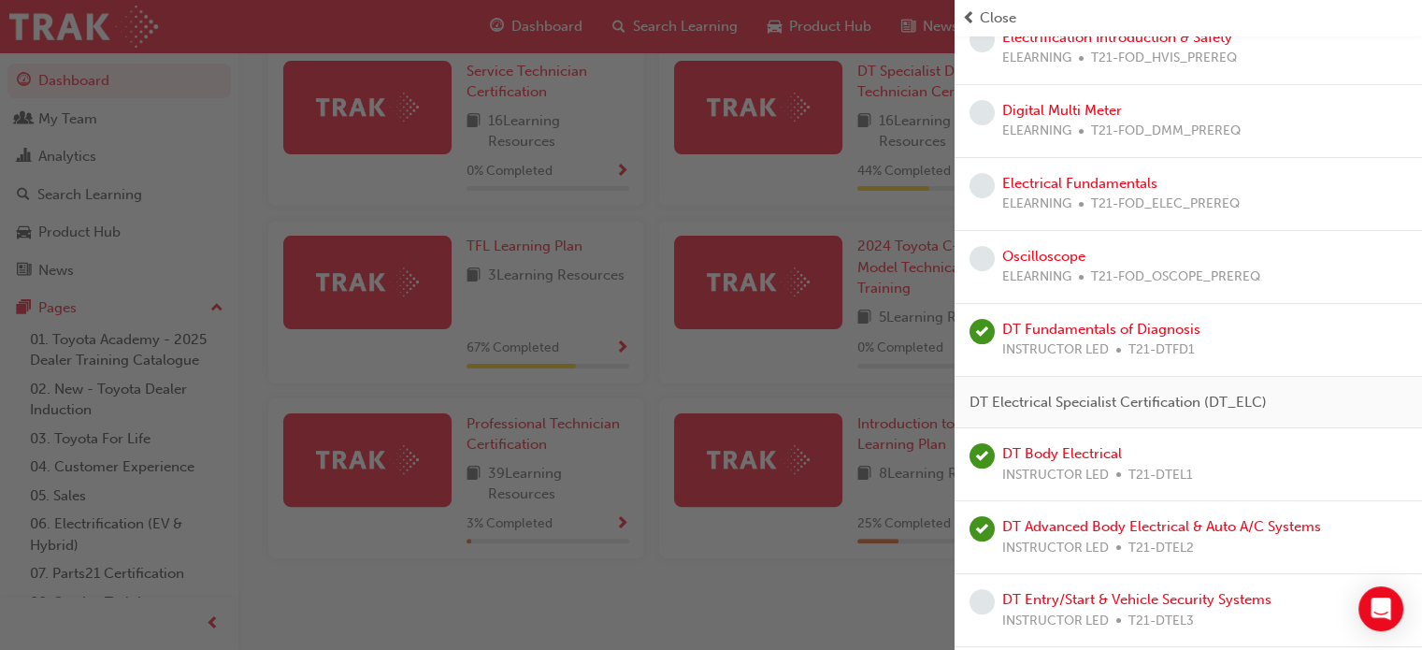
scroll to position [161, 0]
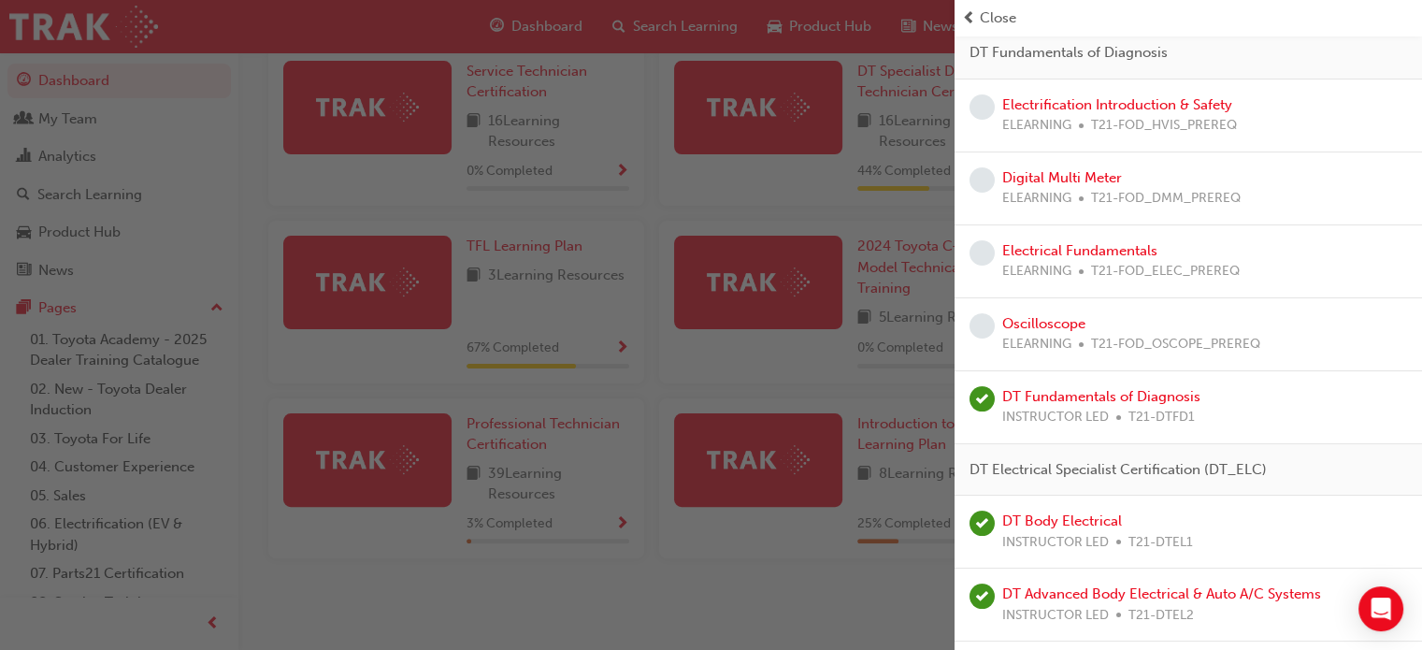
click at [1011, 21] on span "Close" at bounding box center [998, 17] width 36 height 21
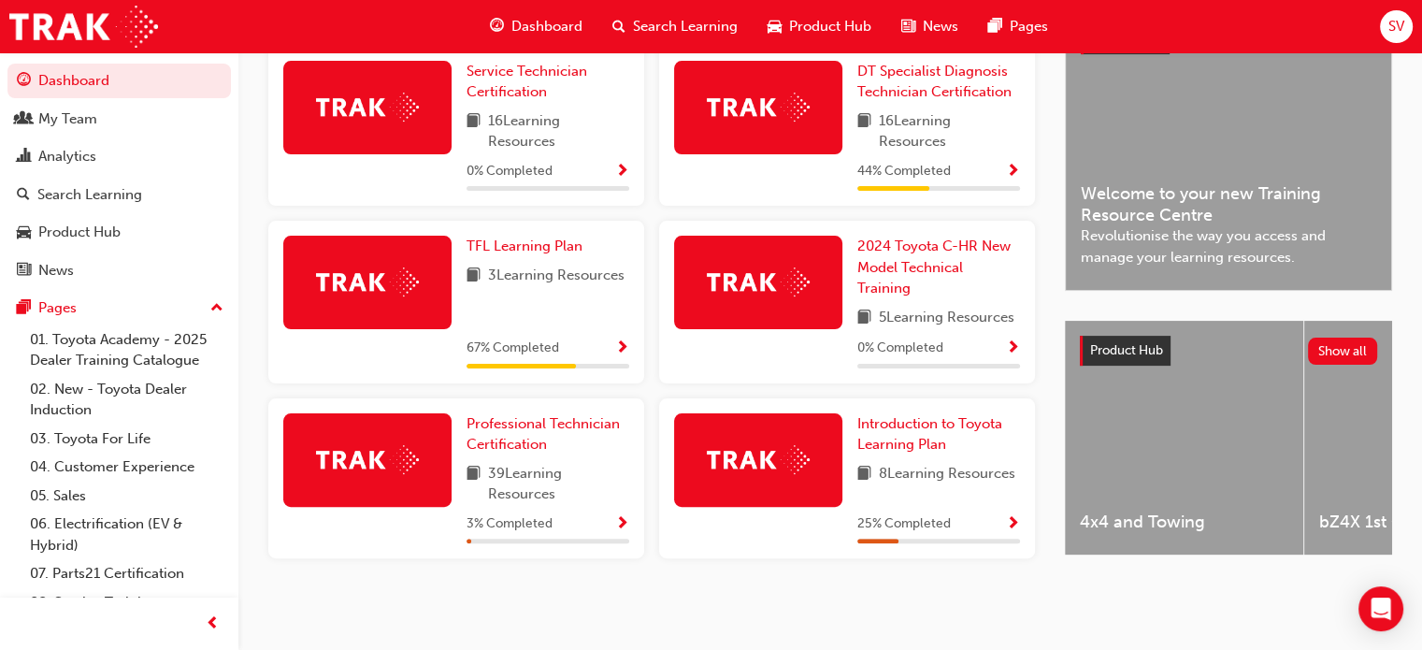
scroll to position [475, 0]
click at [581, 418] on span "Professional Technician Certification" at bounding box center [542, 434] width 153 height 38
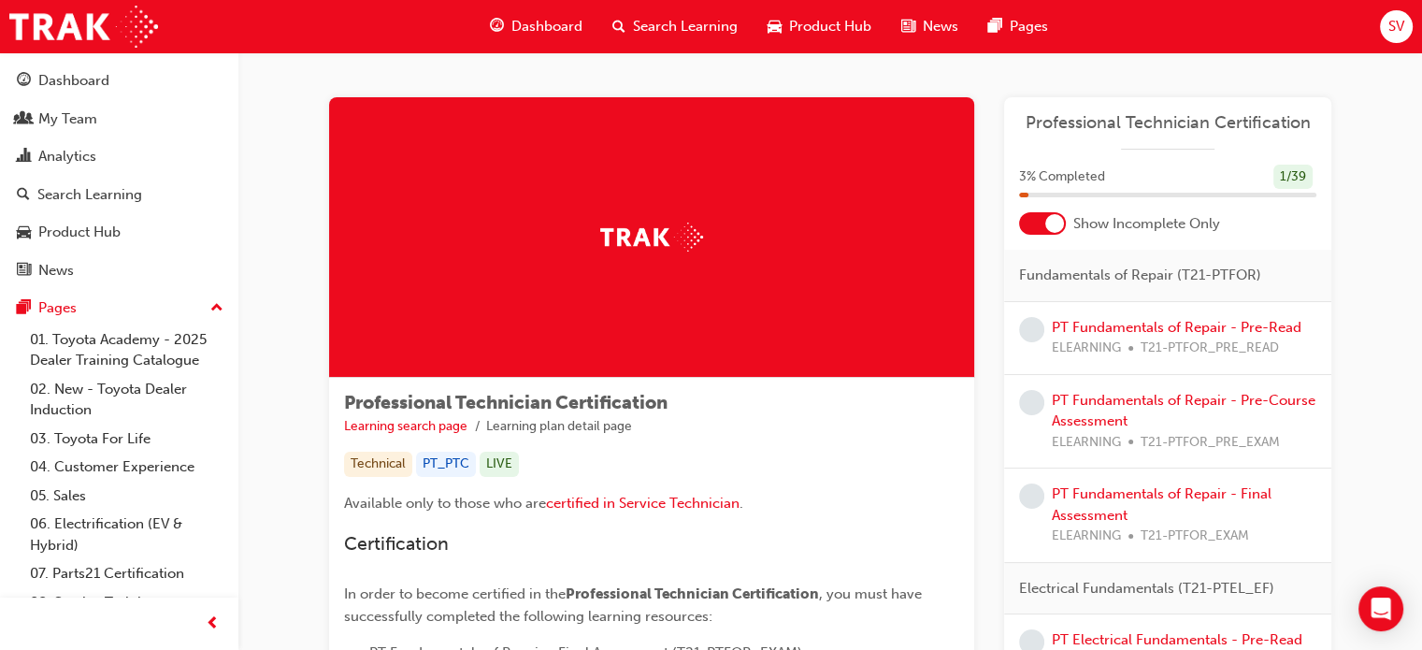
click at [1057, 219] on div at bounding box center [1054, 223] width 19 height 19
click at [550, 30] on span "Dashboard" at bounding box center [546, 26] width 71 height 21
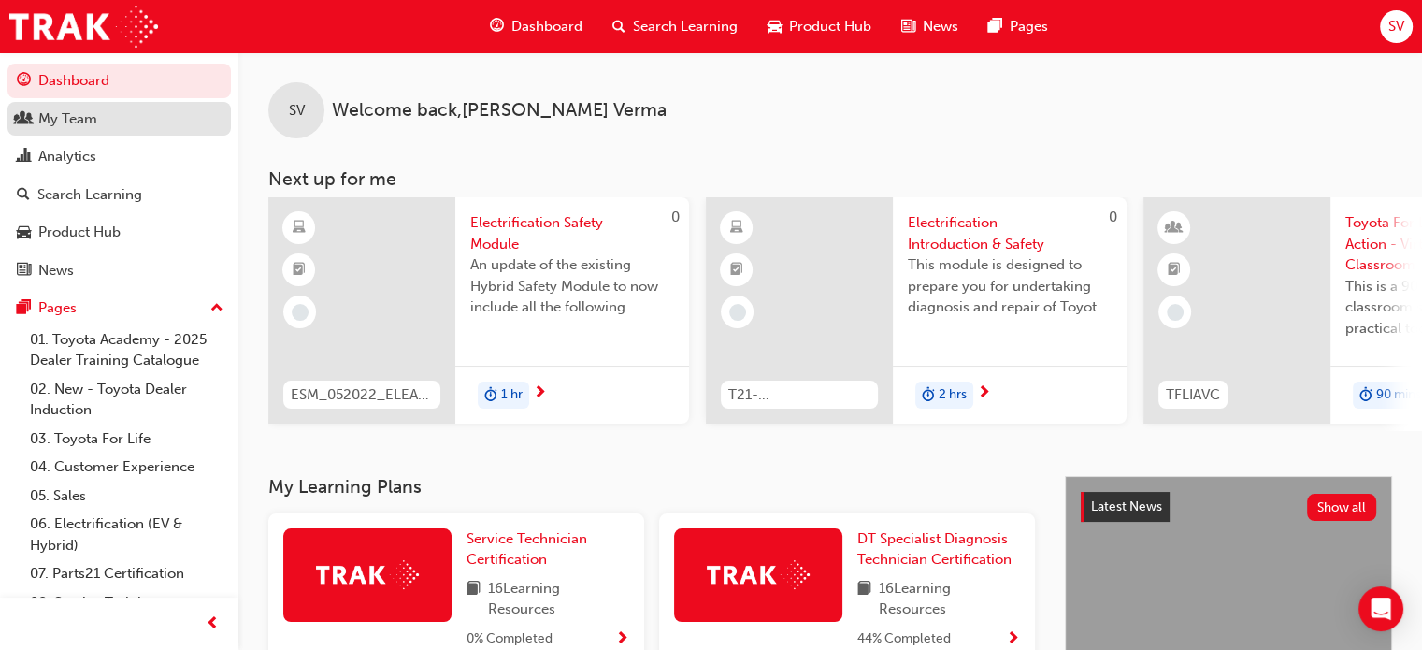
click at [79, 119] on div "My Team" at bounding box center [67, 118] width 59 height 21
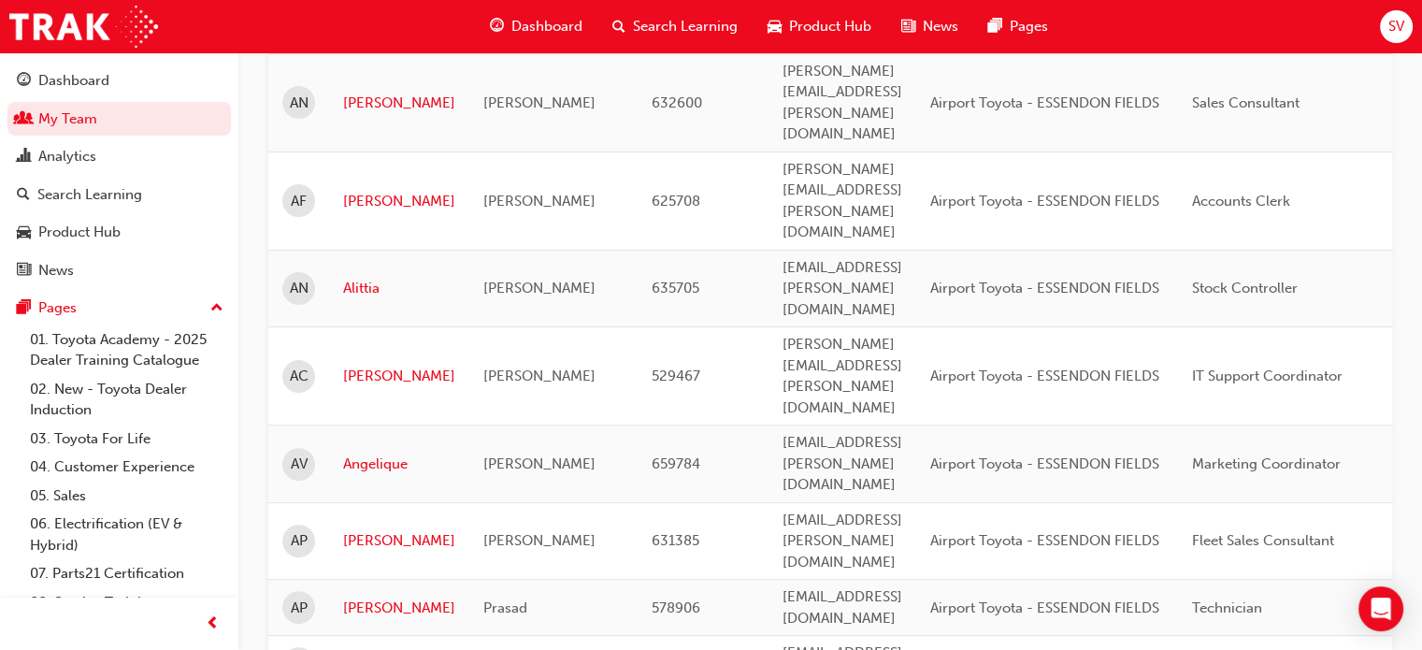
scroll to position [467, 0]
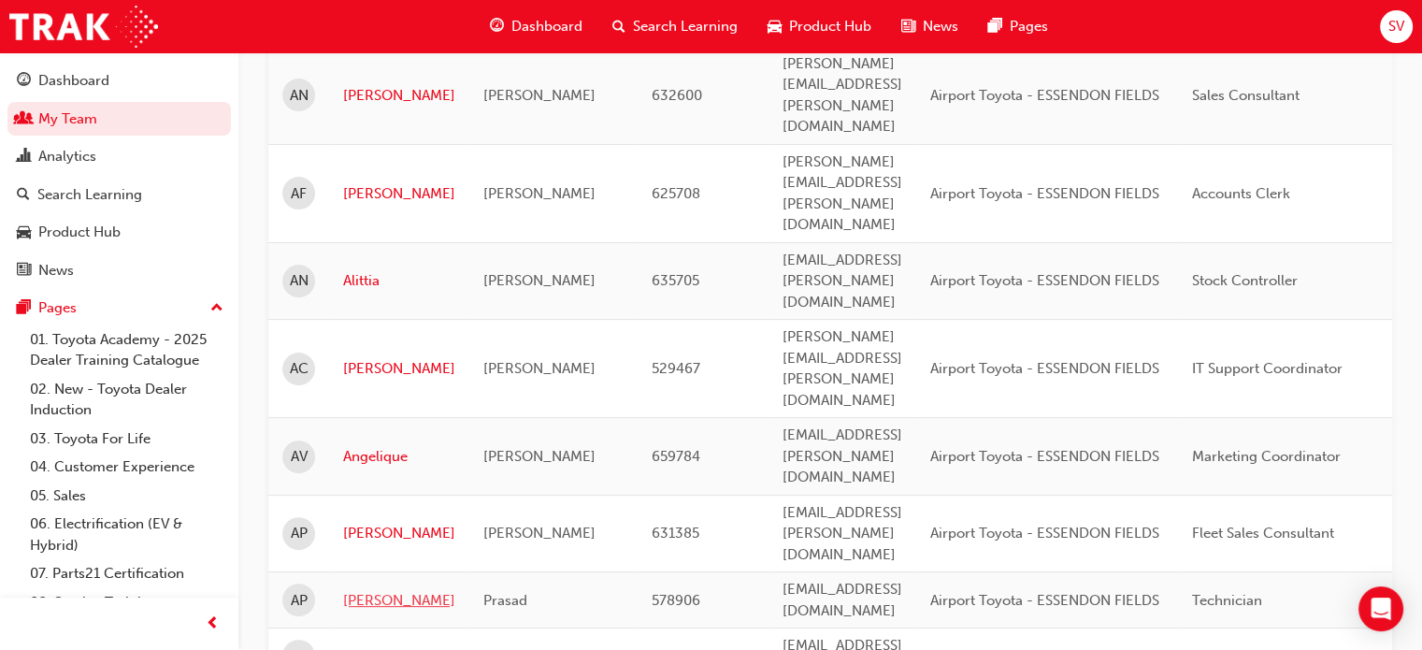
click at [394, 590] on link "[PERSON_NAME]" at bounding box center [399, 600] width 112 height 21
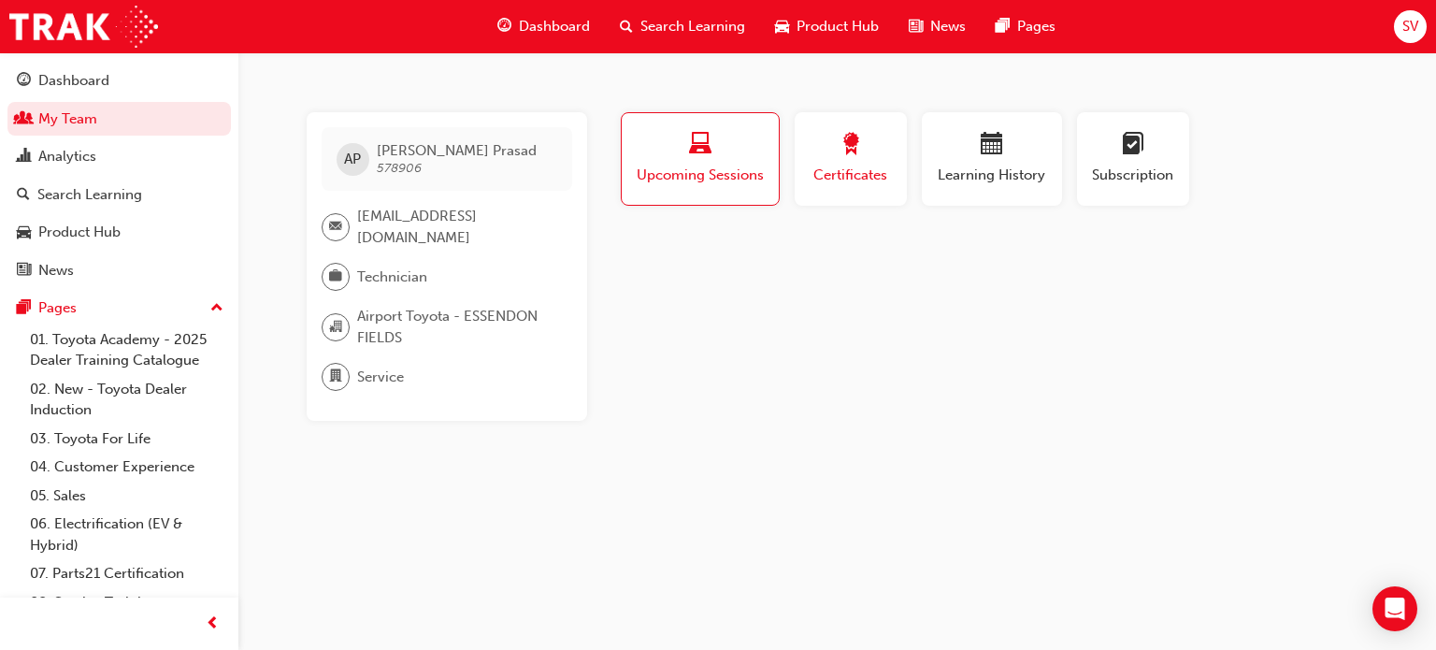
click at [849, 197] on button "Certificates" at bounding box center [850, 158] width 112 height 93
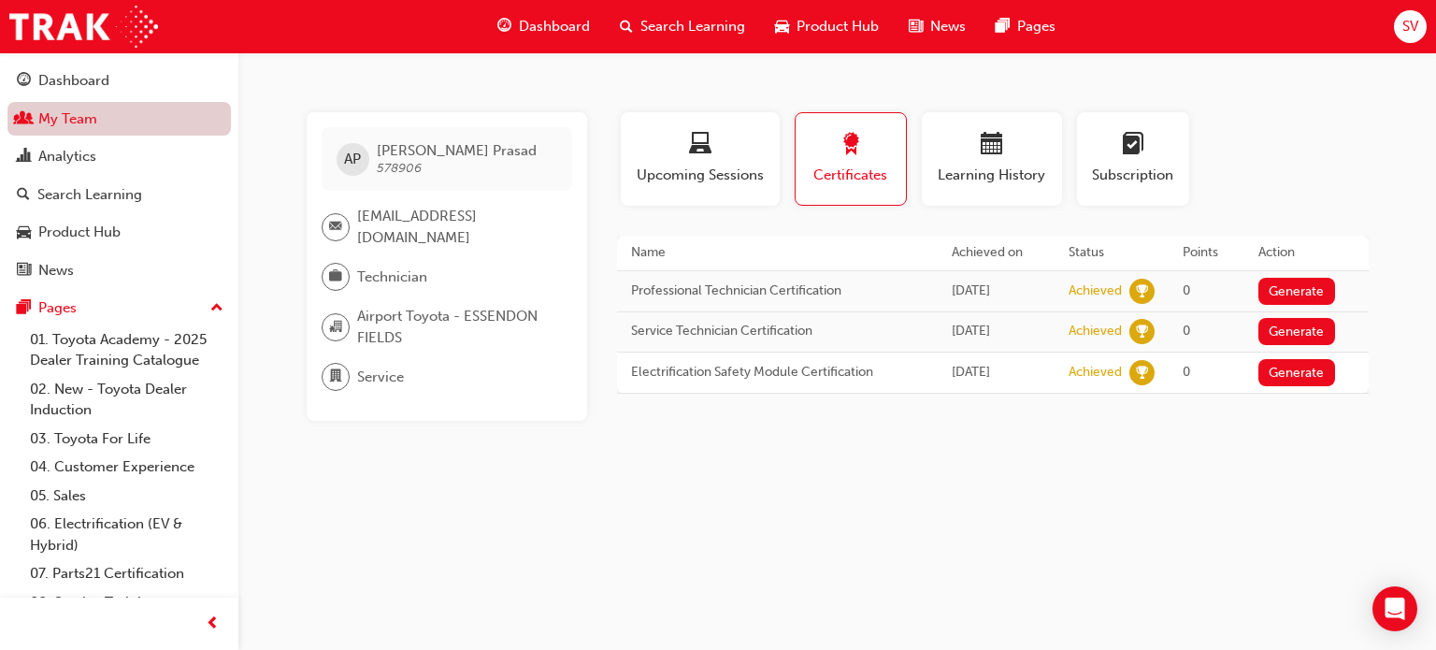
click at [70, 116] on link "My Team" at bounding box center [118, 119] width 223 height 35
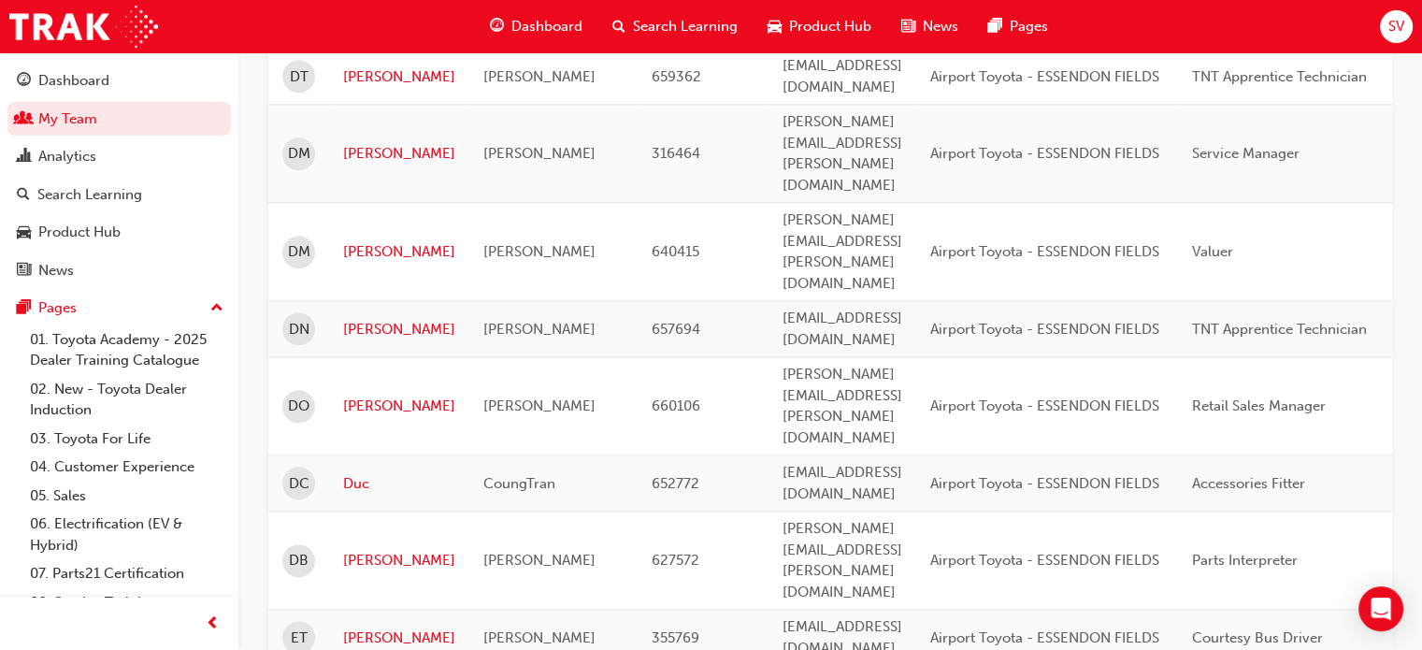
scroll to position [2243, 0]
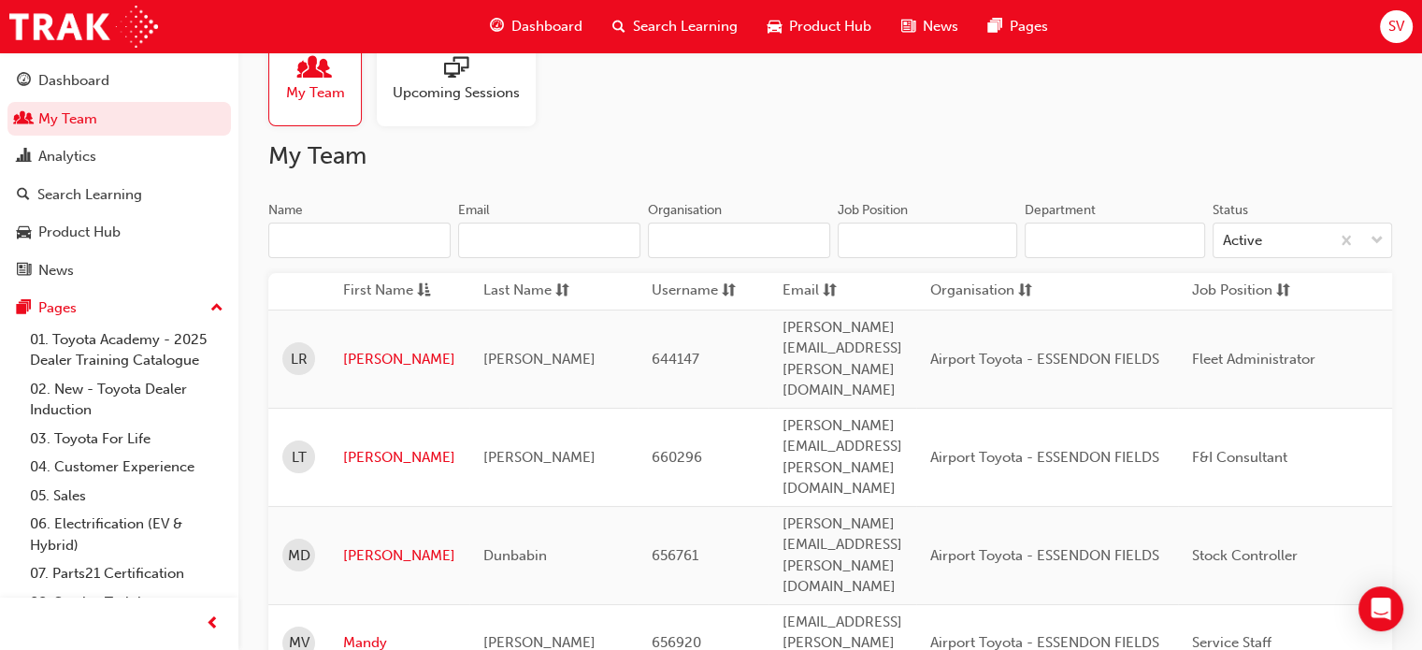
scroll to position [0, 0]
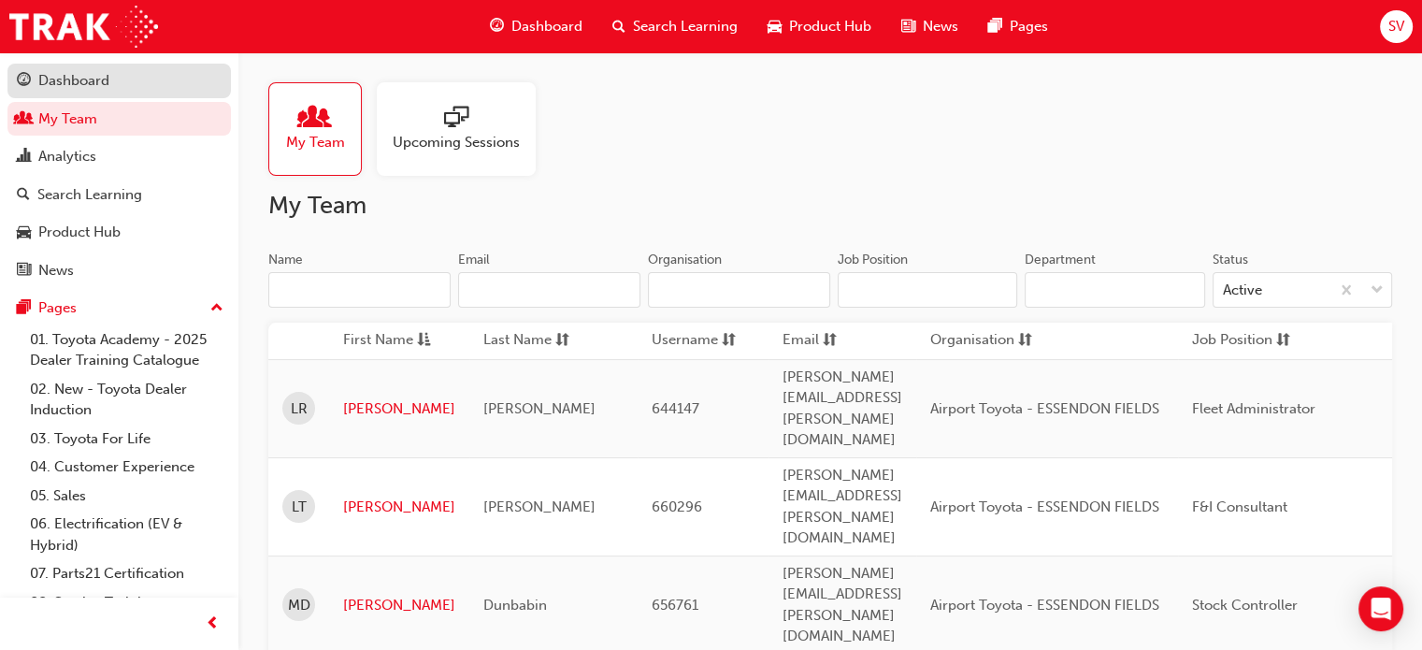
click at [90, 79] on div "Dashboard" at bounding box center [73, 80] width 71 height 21
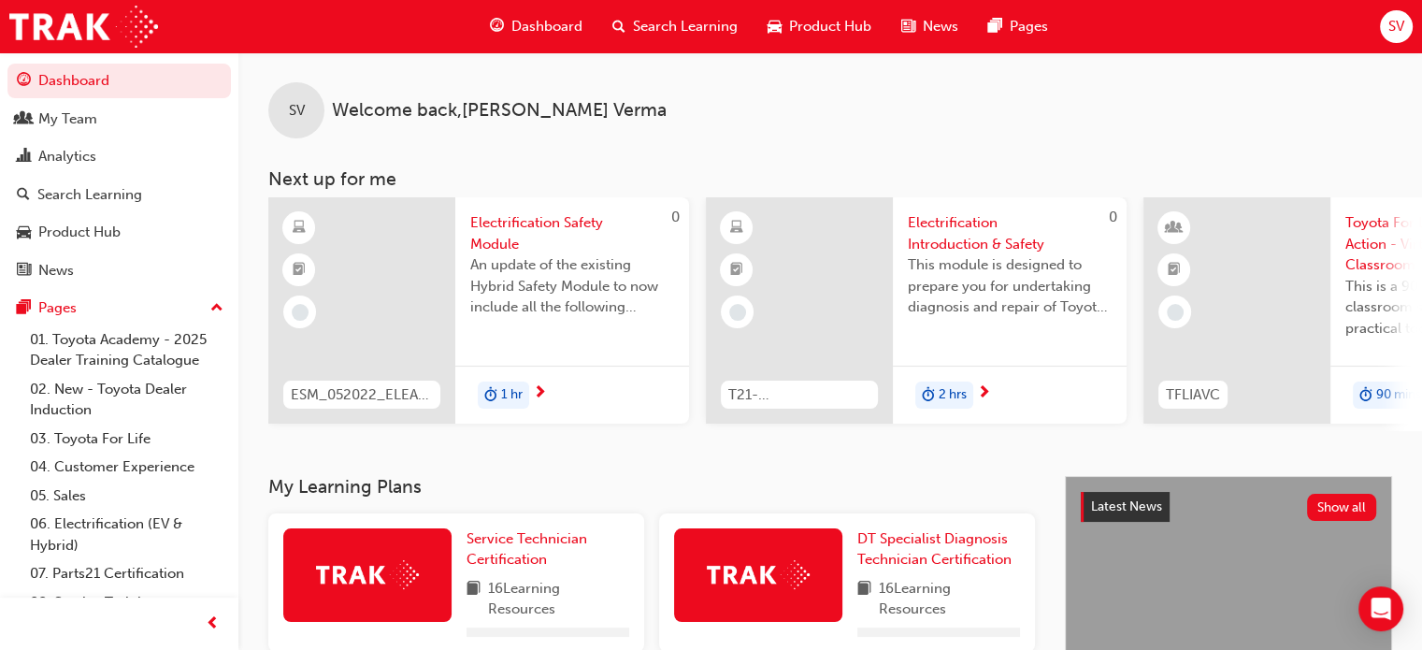
click at [1397, 35] on span "SV" at bounding box center [1396, 26] width 16 height 21
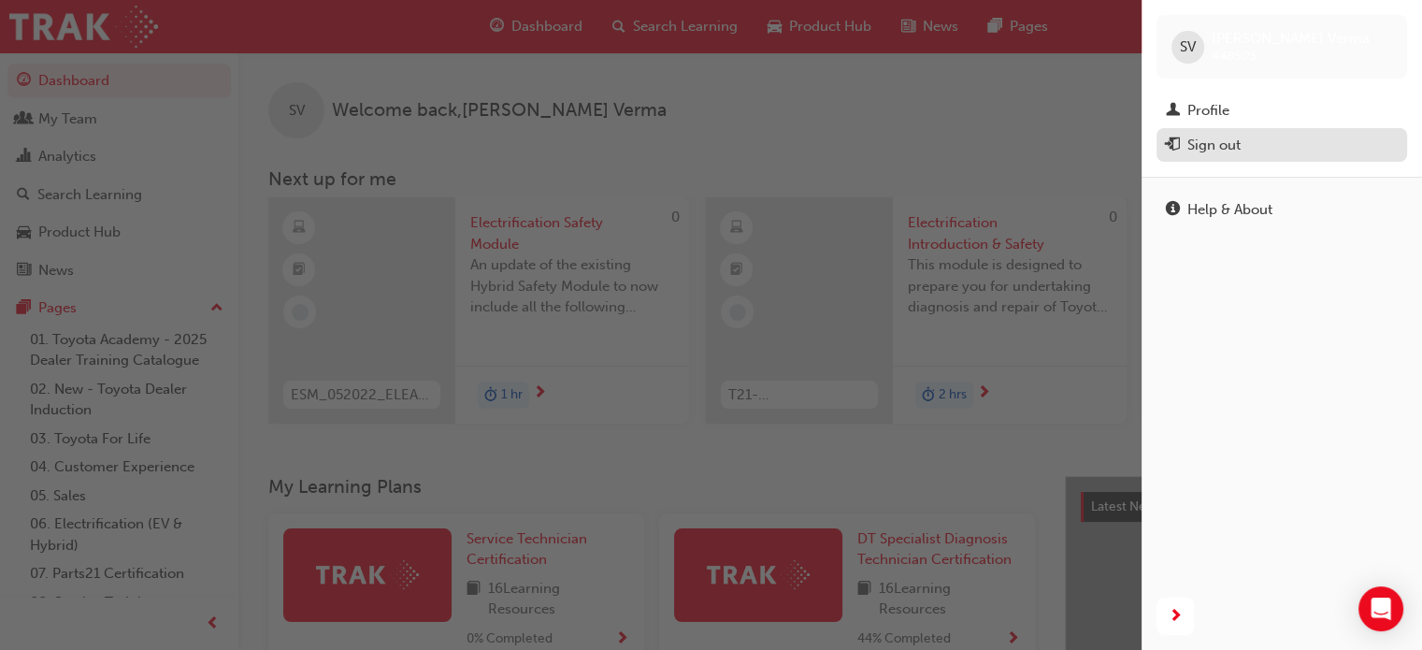
click at [1264, 142] on div "Sign out" at bounding box center [1282, 145] width 232 height 23
